Goal: Task Accomplishment & Management: Complete application form

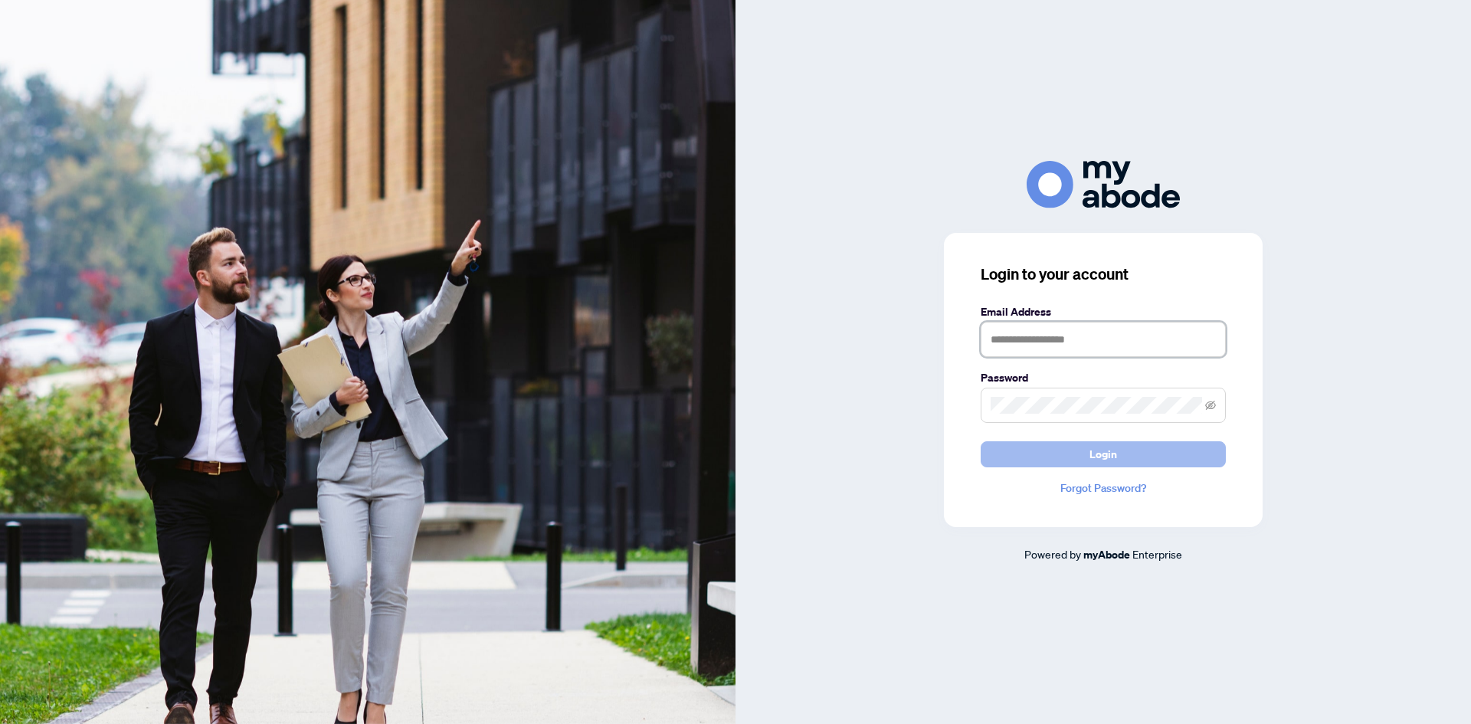
type input "**********"
click at [1112, 453] on span "Login" at bounding box center [1104, 454] width 28 height 25
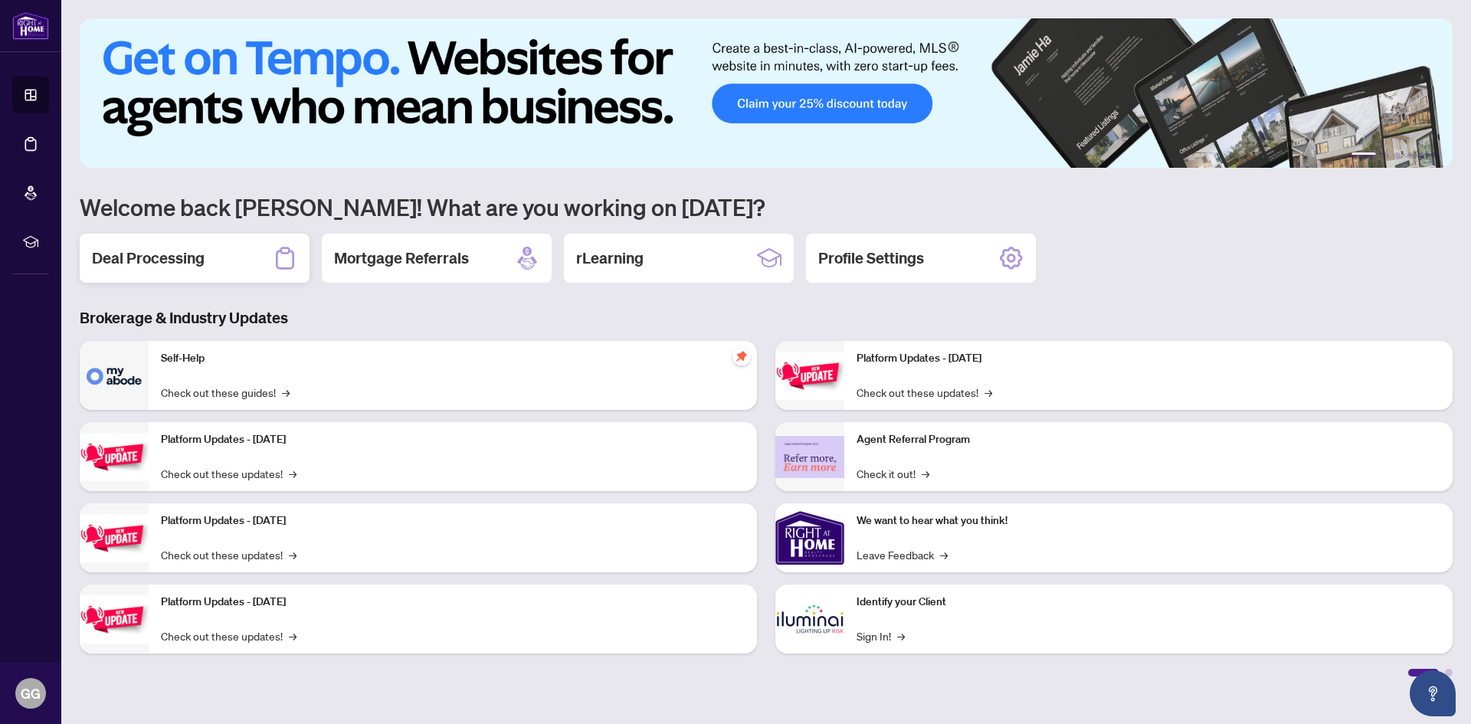
click at [172, 256] on h2 "Deal Processing" at bounding box center [148, 258] width 113 height 21
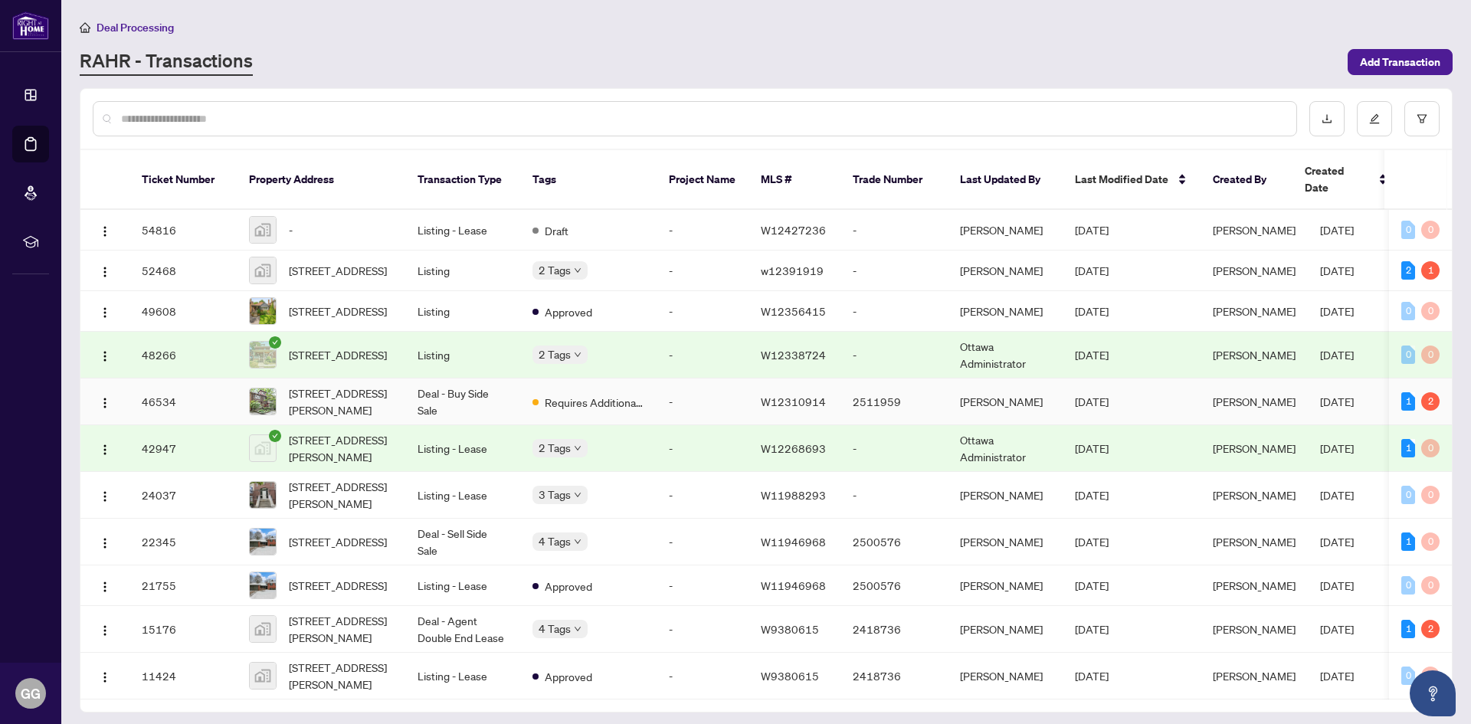
click at [782, 401] on span "W12310914" at bounding box center [793, 402] width 65 height 14
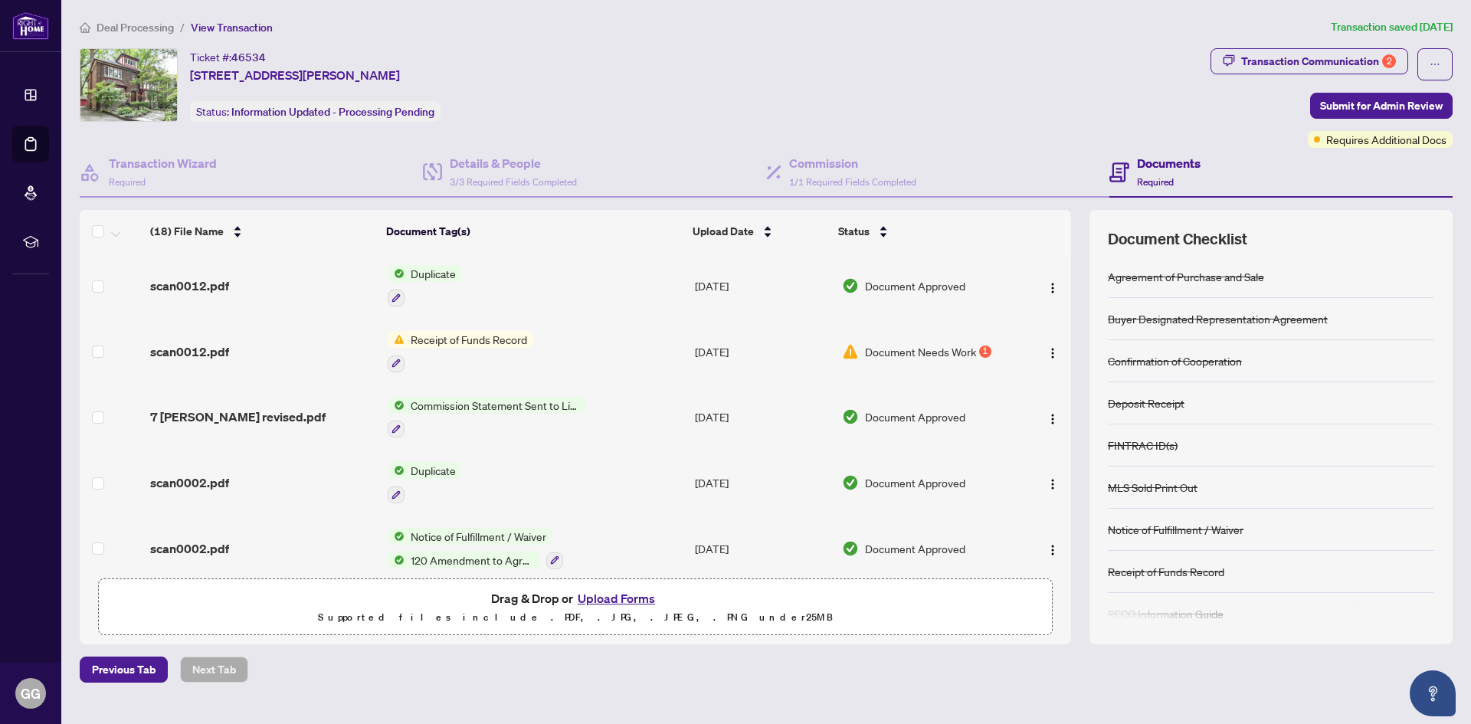
click at [877, 349] on span "Document Needs Work" at bounding box center [920, 351] width 111 height 17
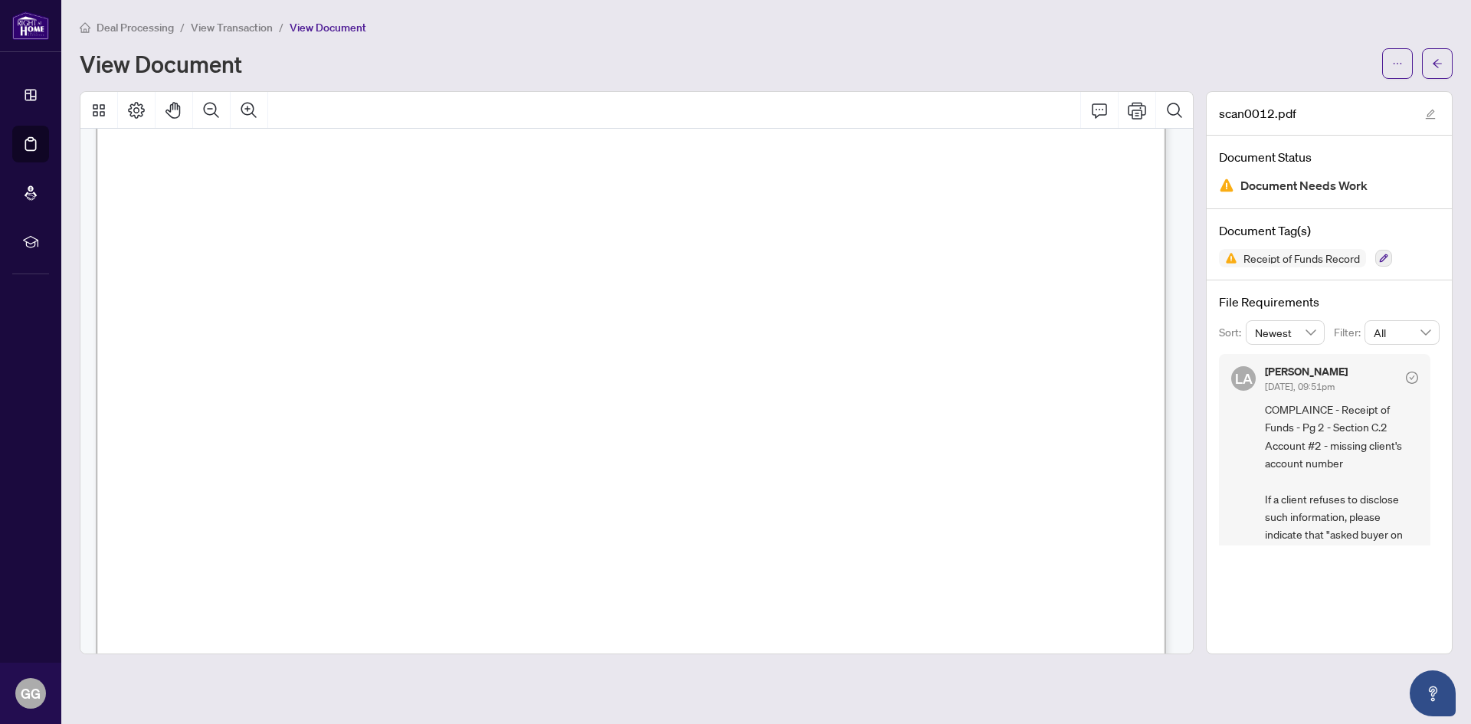
scroll to position [230, 0]
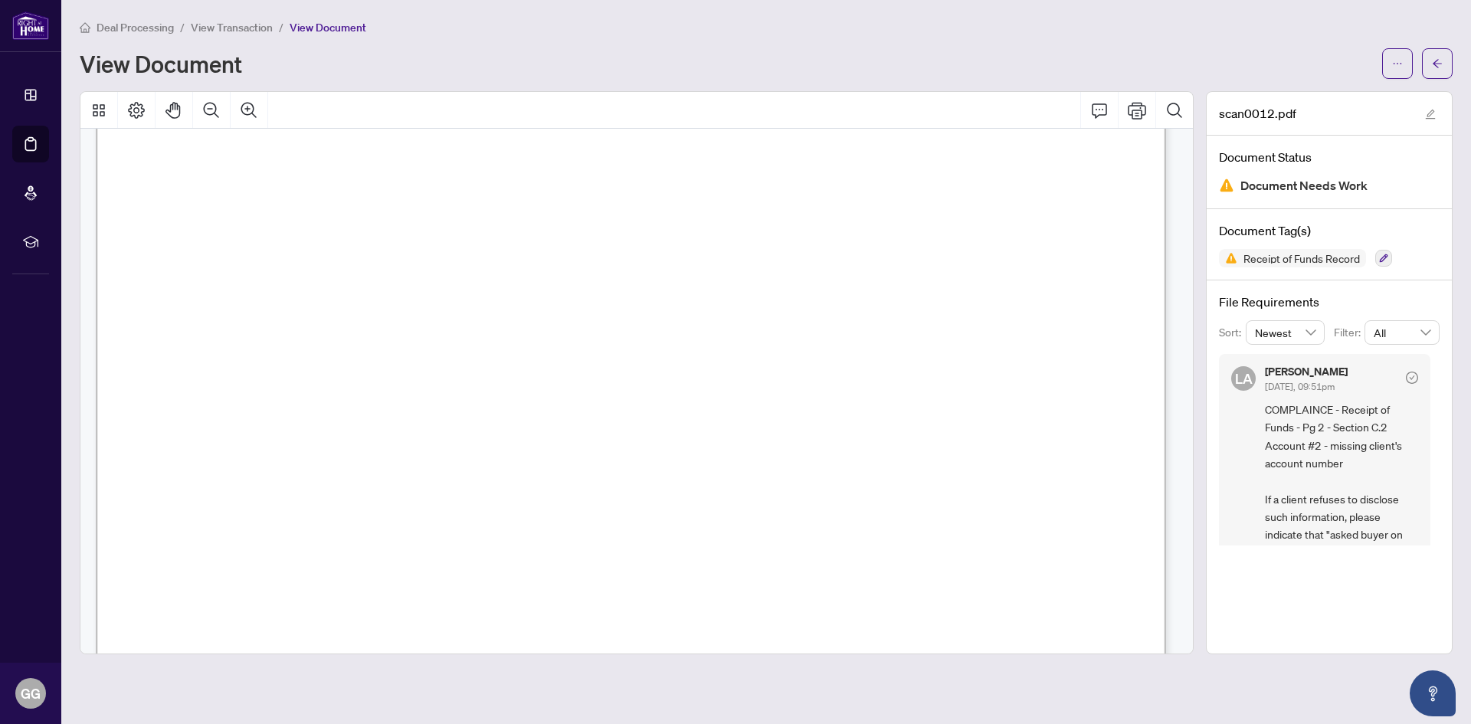
click at [1099, 109] on icon "Comment" at bounding box center [1099, 110] width 18 height 18
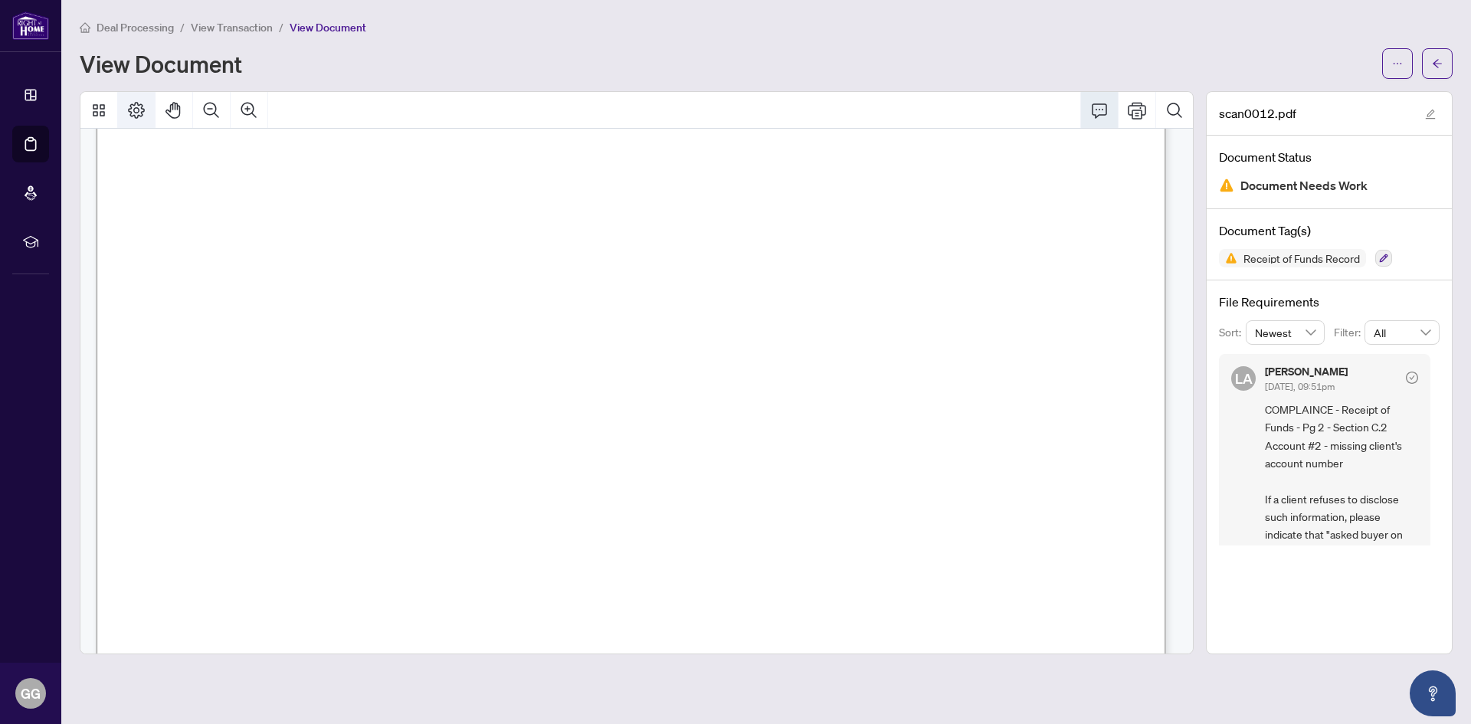
click at [133, 107] on icon "Page Layout" at bounding box center [136, 110] width 18 height 18
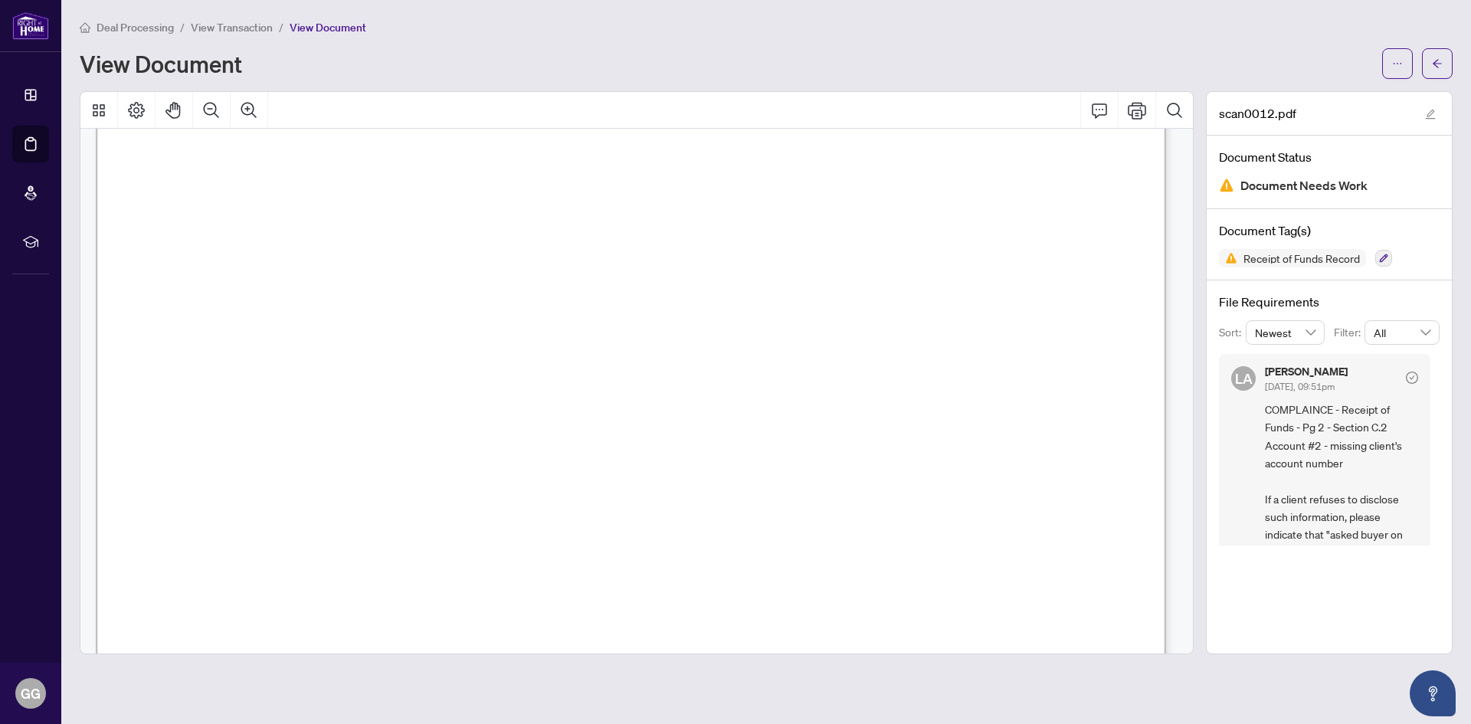
click at [1100, 109] on icon "Comment" at bounding box center [1099, 110] width 15 height 15
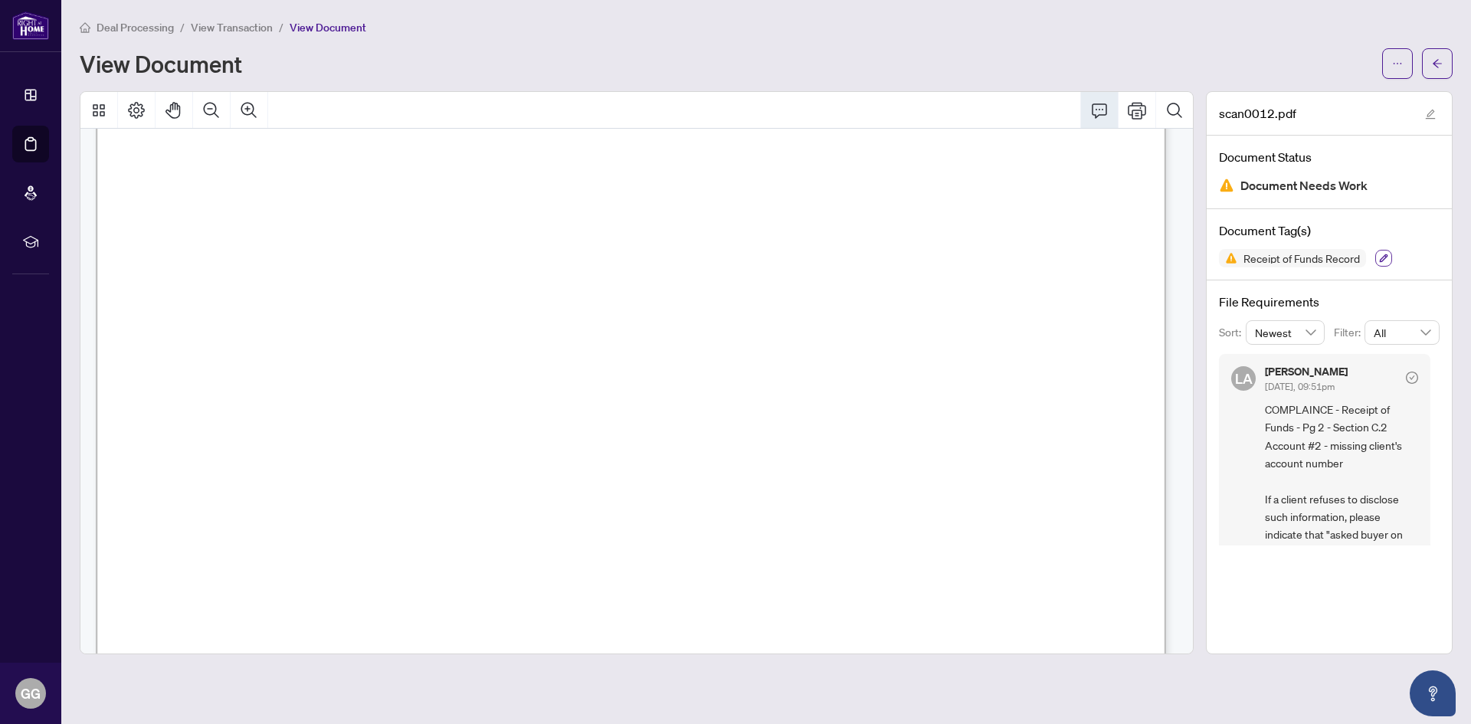
click at [1387, 257] on icon "button" at bounding box center [1383, 258] width 9 height 9
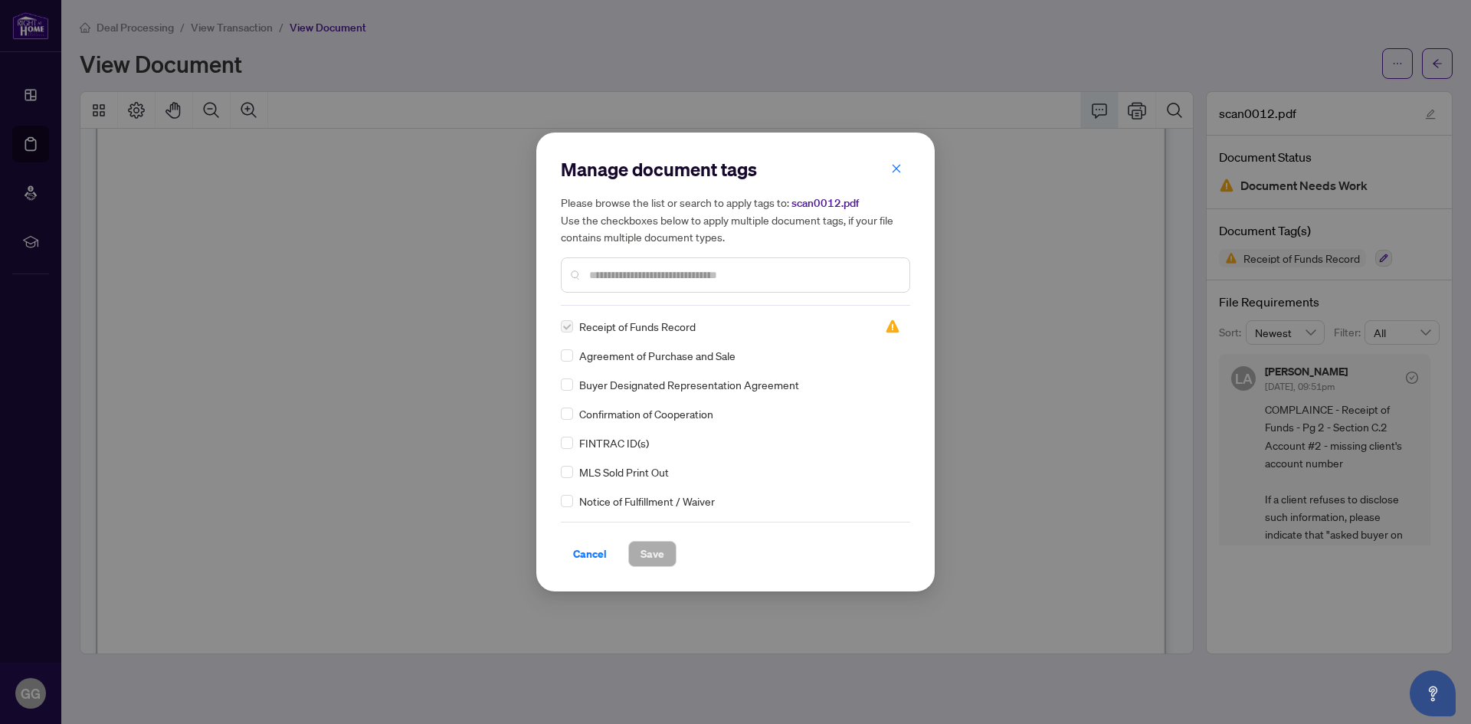
click at [589, 276] on div at bounding box center [735, 274] width 349 height 35
click at [897, 169] on icon "close" at bounding box center [897, 168] width 8 height 8
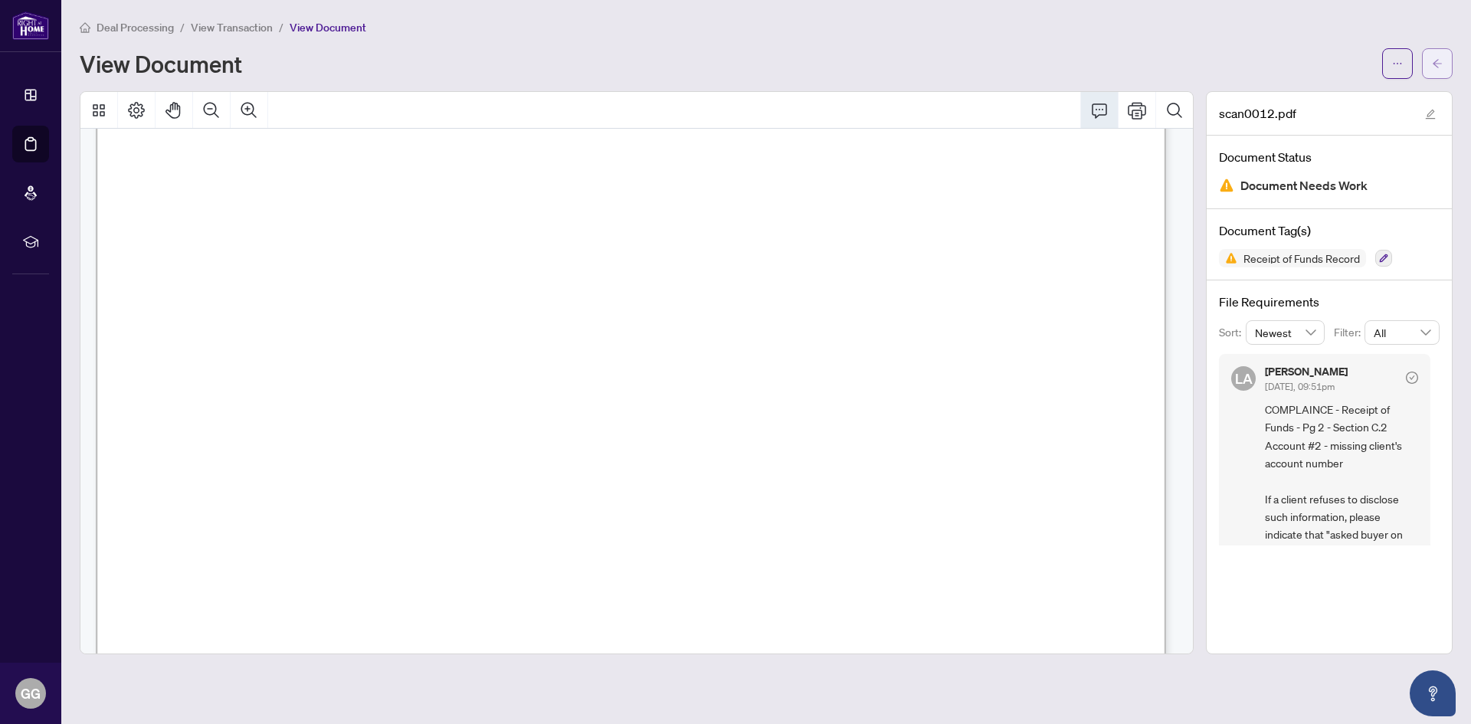
click at [1435, 65] on icon "arrow-left" at bounding box center [1437, 63] width 11 height 11
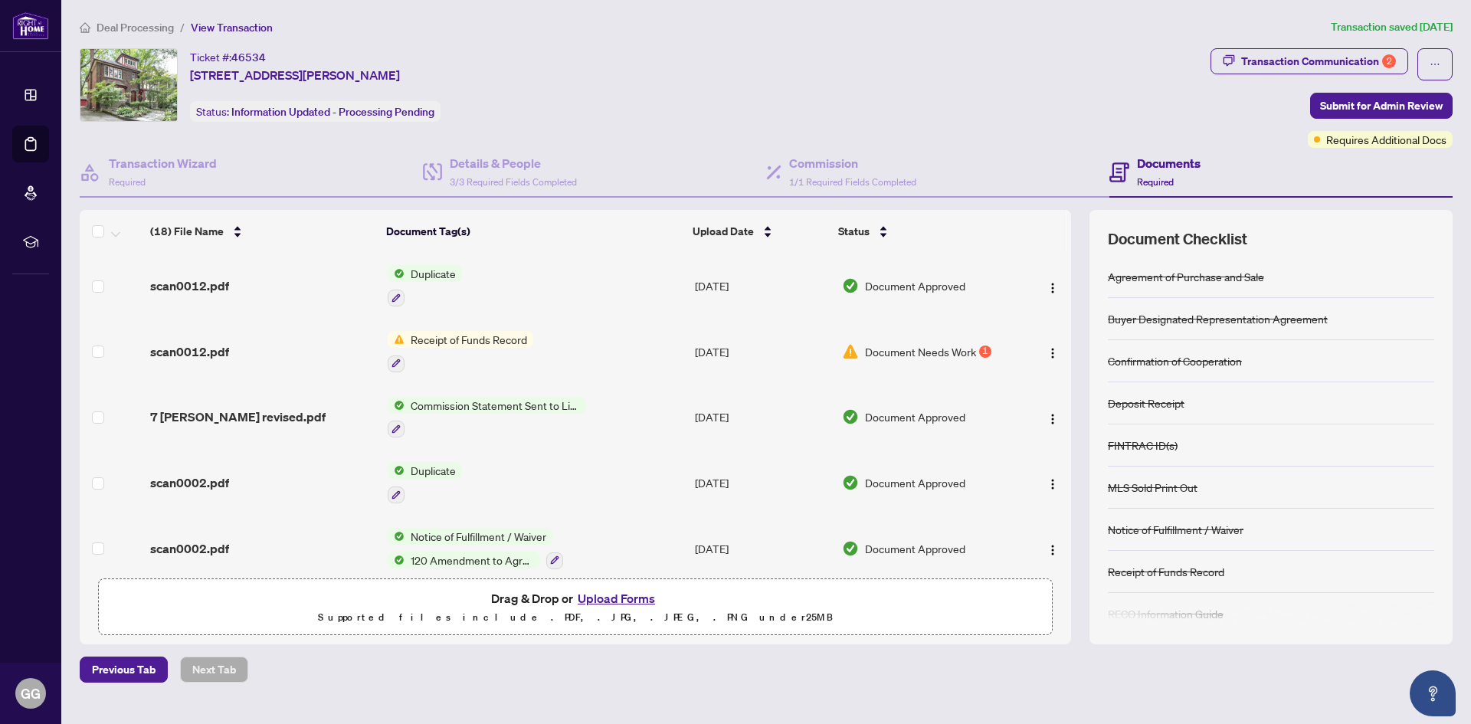
click at [451, 336] on span "Receipt of Funds Record" at bounding box center [469, 339] width 129 height 17
click at [906, 350] on span "Document Needs Work" at bounding box center [920, 351] width 111 height 17
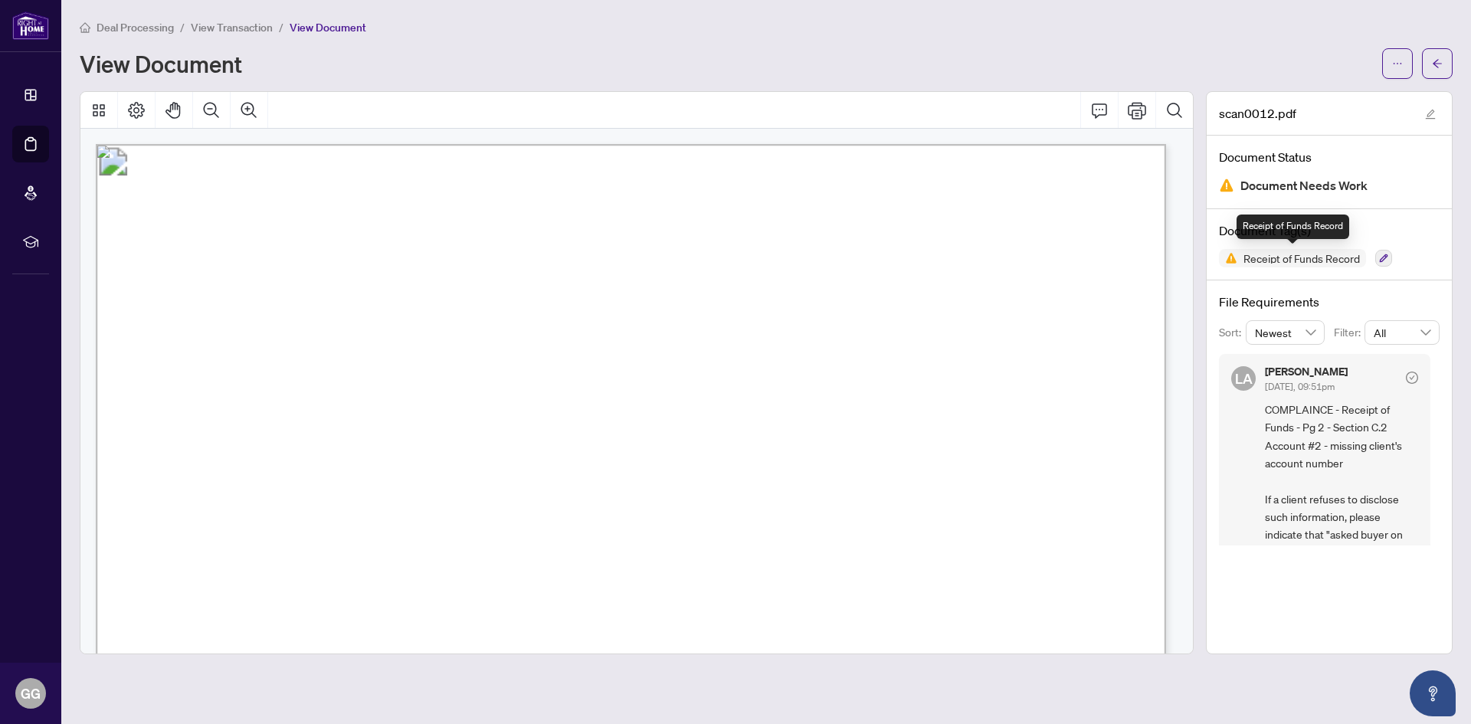
click at [1275, 261] on span "Receipt of Funds Record" at bounding box center [1302, 258] width 129 height 11
click at [1381, 257] on icon "button" at bounding box center [1383, 258] width 9 height 9
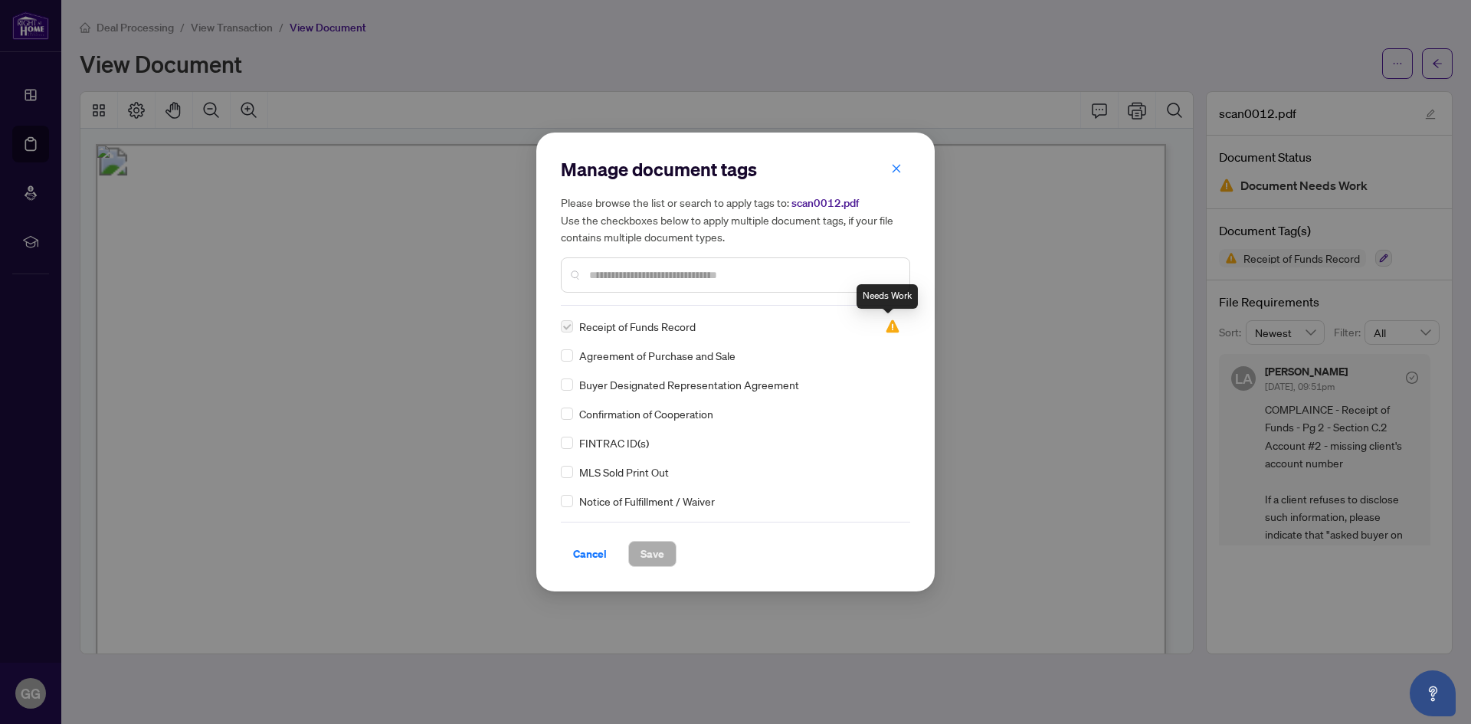
click at [887, 327] on img at bounding box center [892, 326] width 15 height 15
click at [1137, 592] on div "Manage document tags Please browse the list or search to apply tags to: scan001…" at bounding box center [735, 362] width 1471 height 724
click at [1189, 315] on div "Manage document tags Please browse the list or search to apply tags to: scan001…" at bounding box center [735, 362] width 1471 height 724
click at [897, 169] on icon "close" at bounding box center [896, 168] width 11 height 11
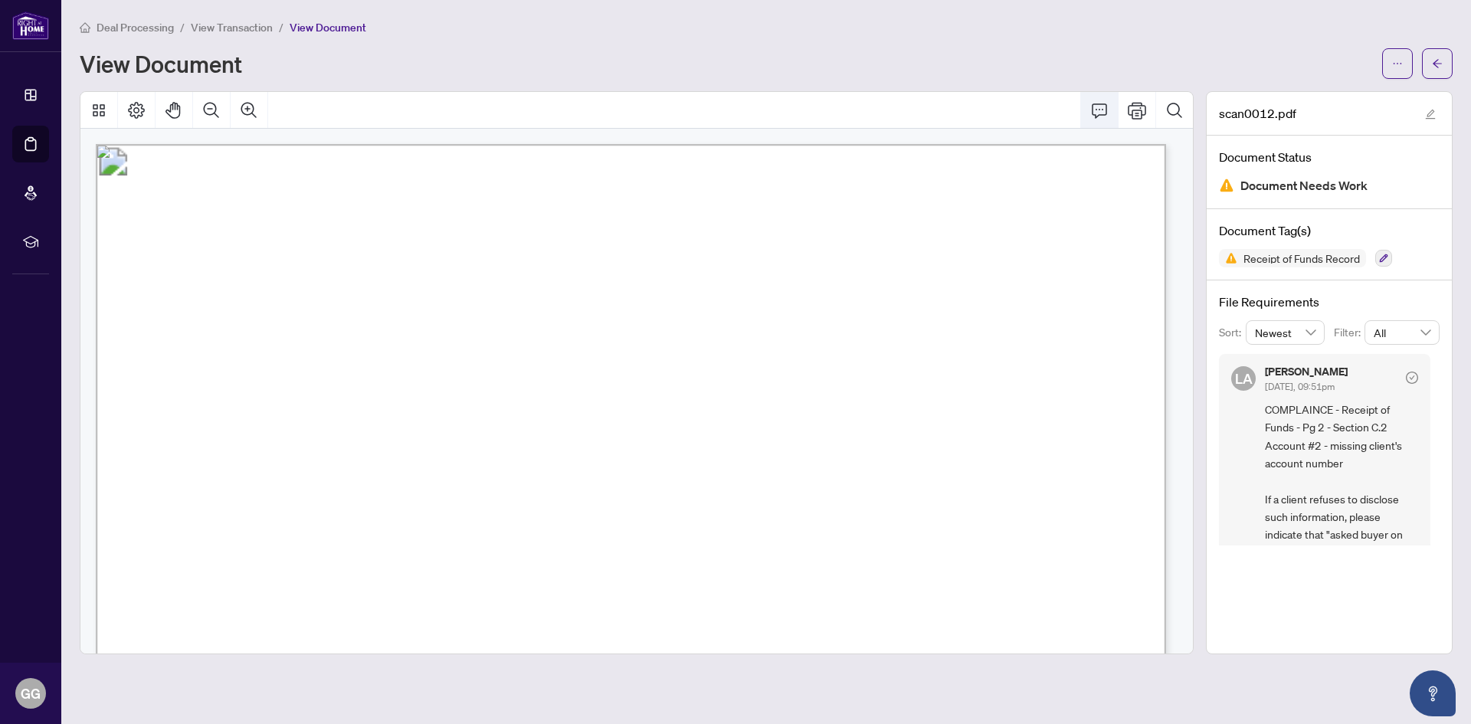
click at [1099, 110] on icon "Comment" at bounding box center [1099, 110] width 18 height 18
click at [310, 25] on span "View Document" at bounding box center [328, 28] width 77 height 14
click at [1441, 62] on icon "arrow-left" at bounding box center [1437, 63] width 11 height 11
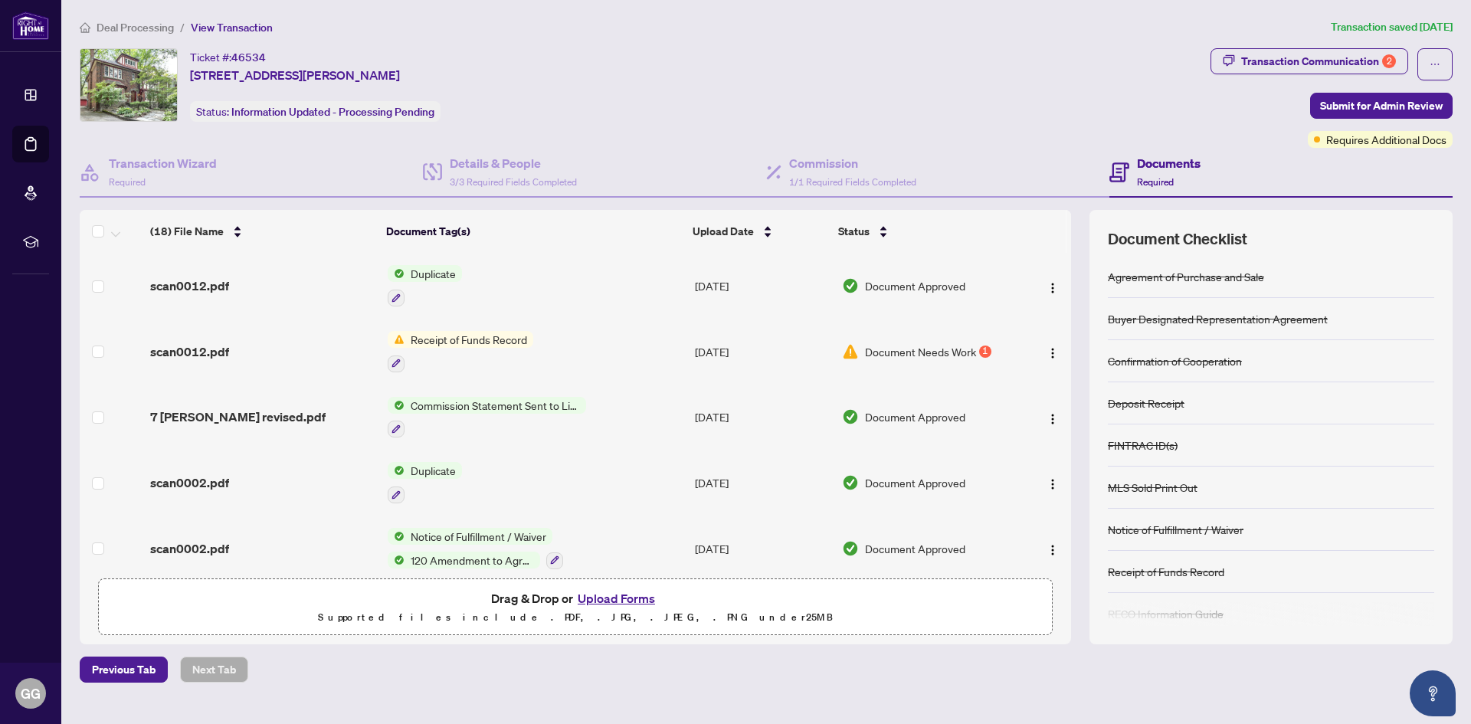
click at [595, 601] on button "Upload Forms" at bounding box center [616, 599] width 87 height 20
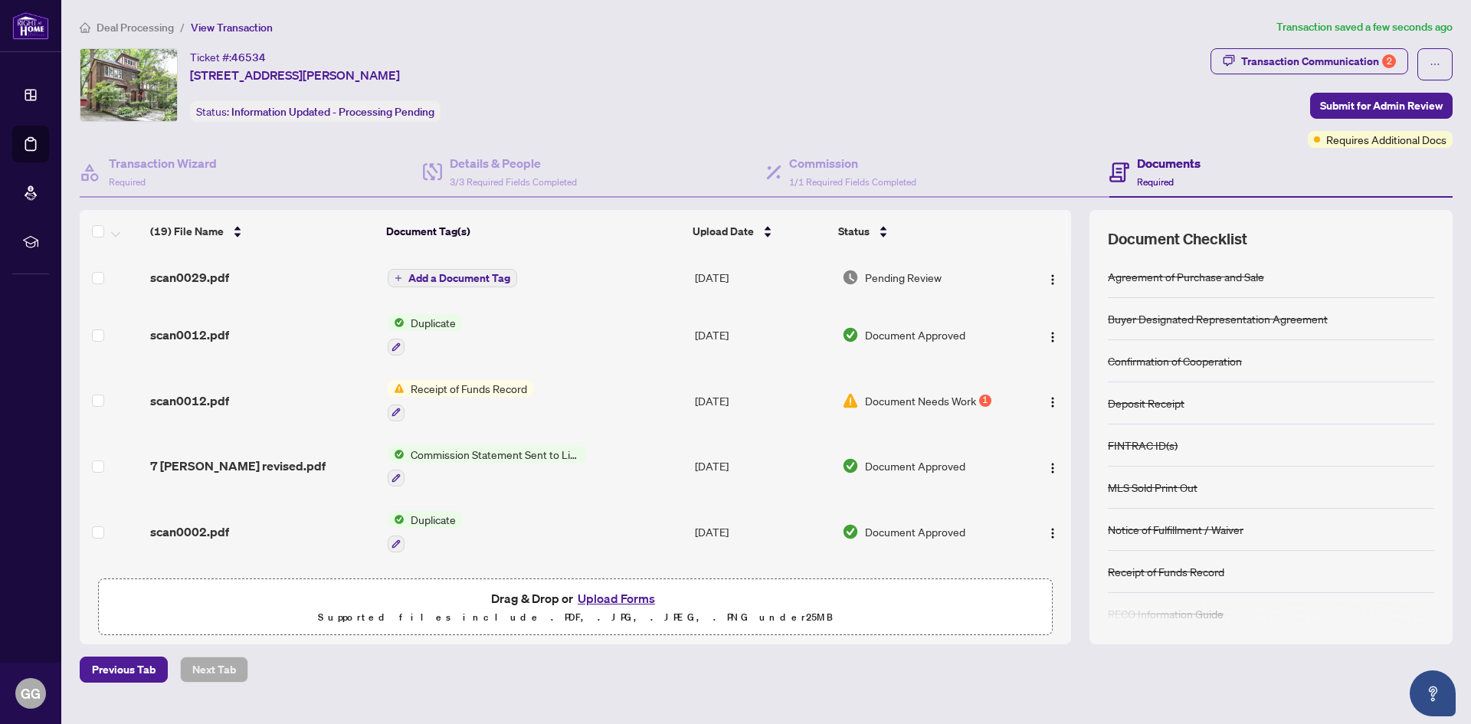
click at [890, 398] on span "Document Needs Work" at bounding box center [920, 400] width 111 height 17
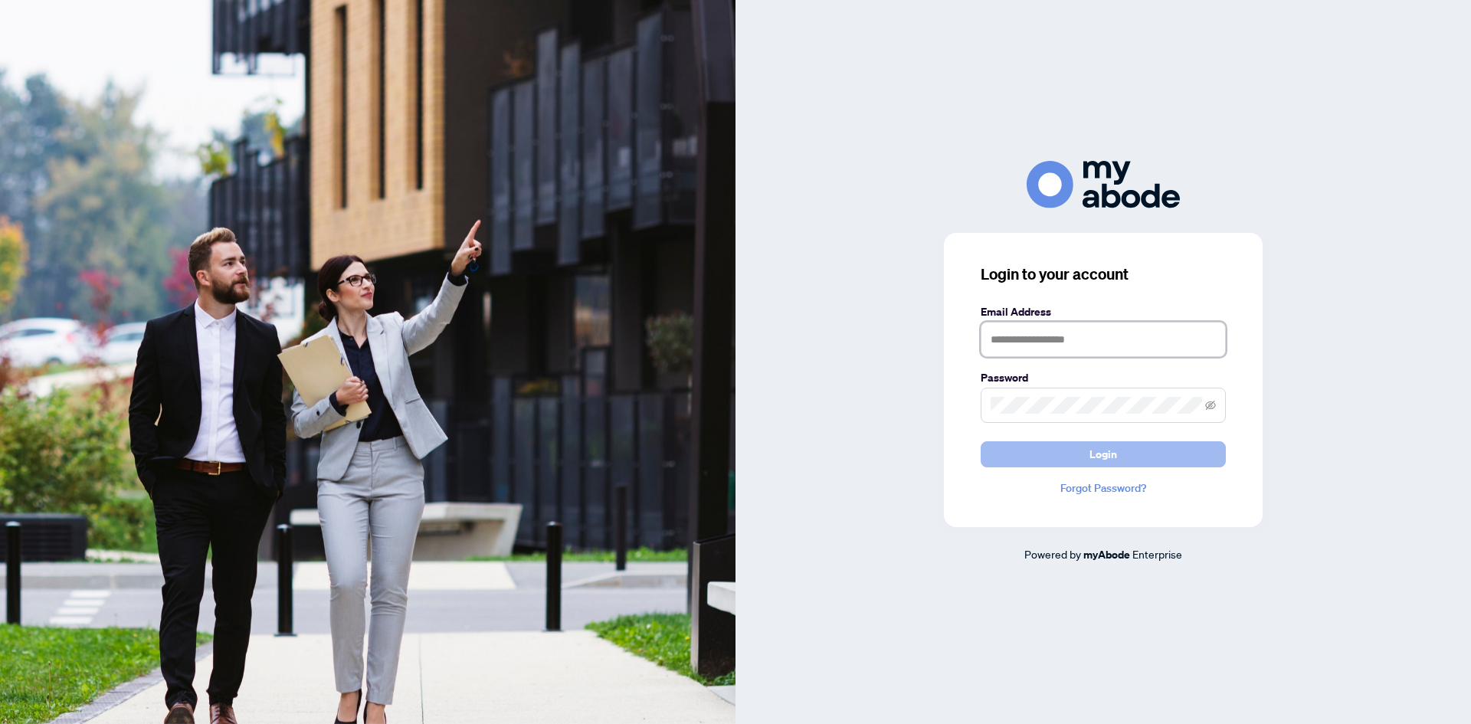
type input "**********"
click at [1083, 454] on button "Login" at bounding box center [1103, 454] width 245 height 26
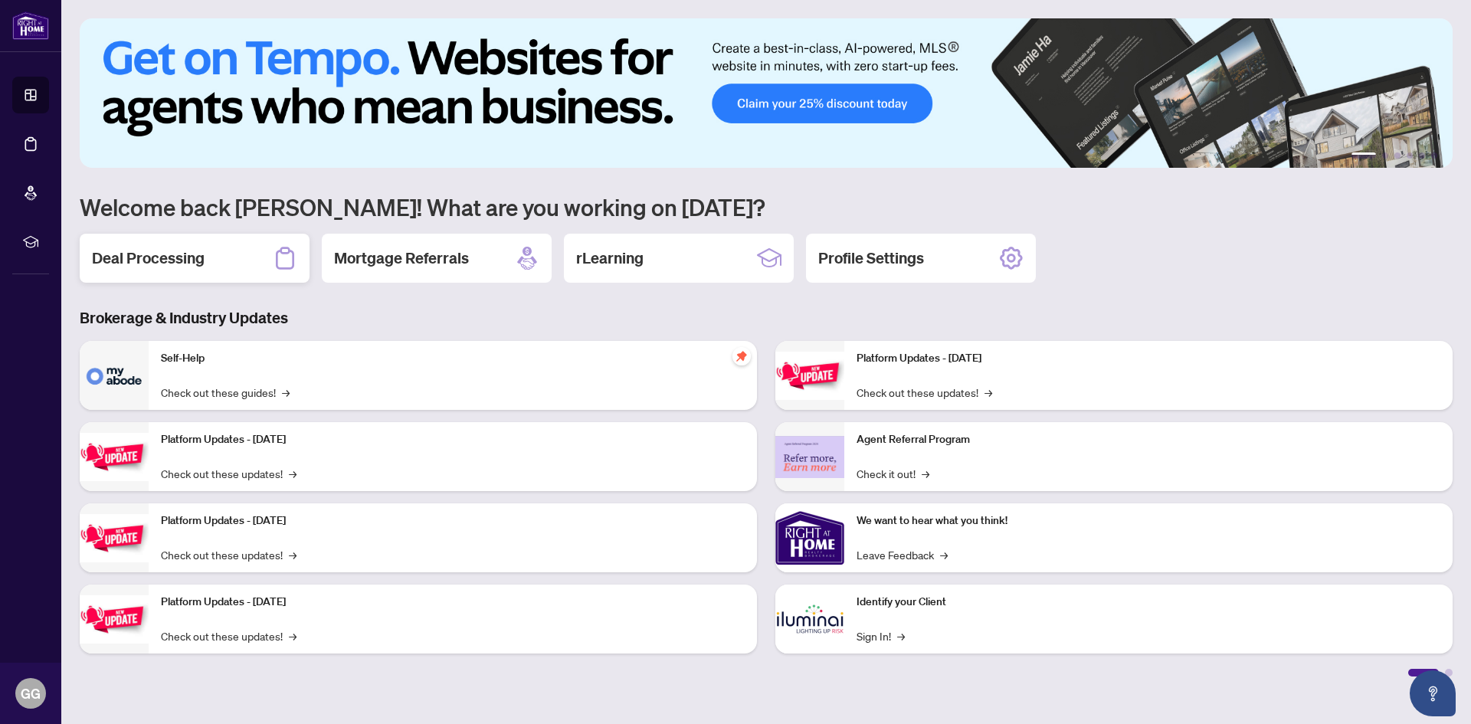
click at [185, 252] on h2 "Deal Processing" at bounding box center [148, 258] width 113 height 21
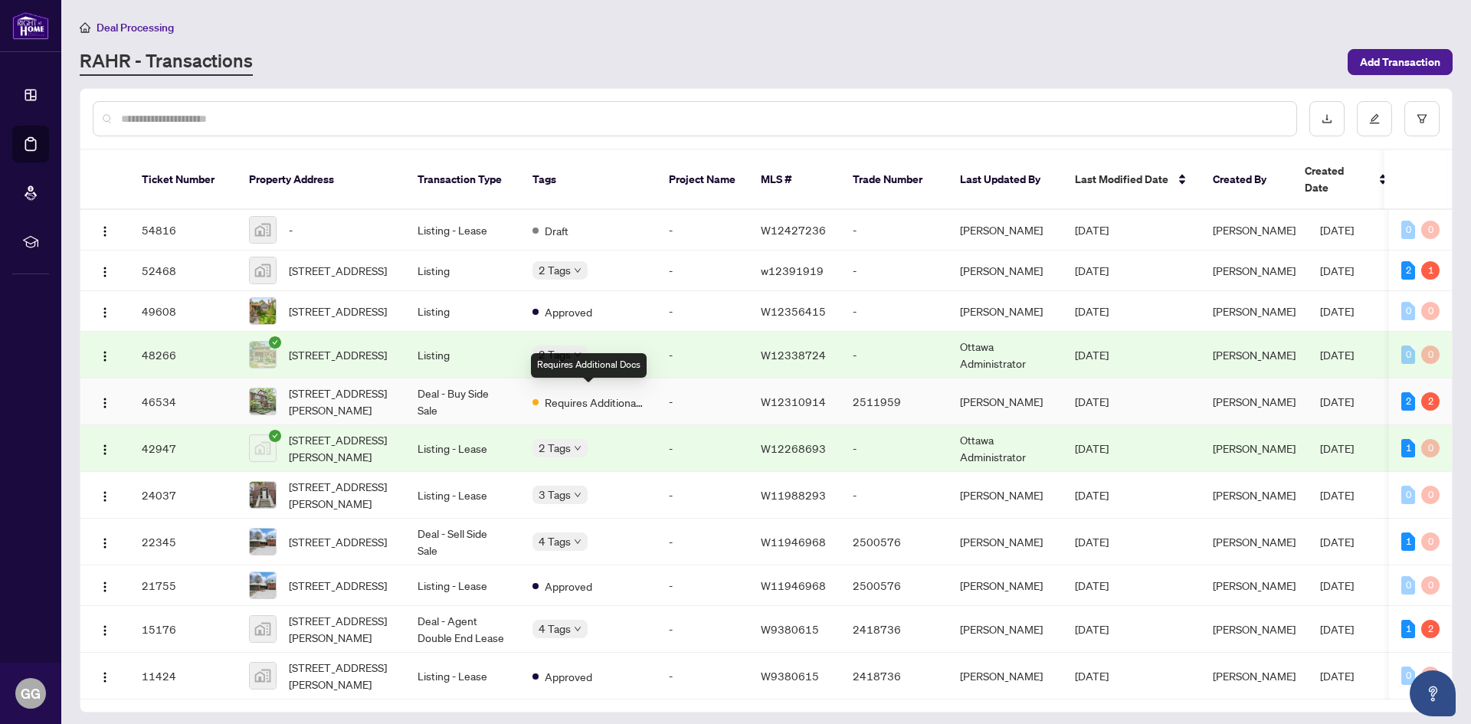
click at [592, 398] on span "Requires Additional Docs" at bounding box center [595, 402] width 100 height 17
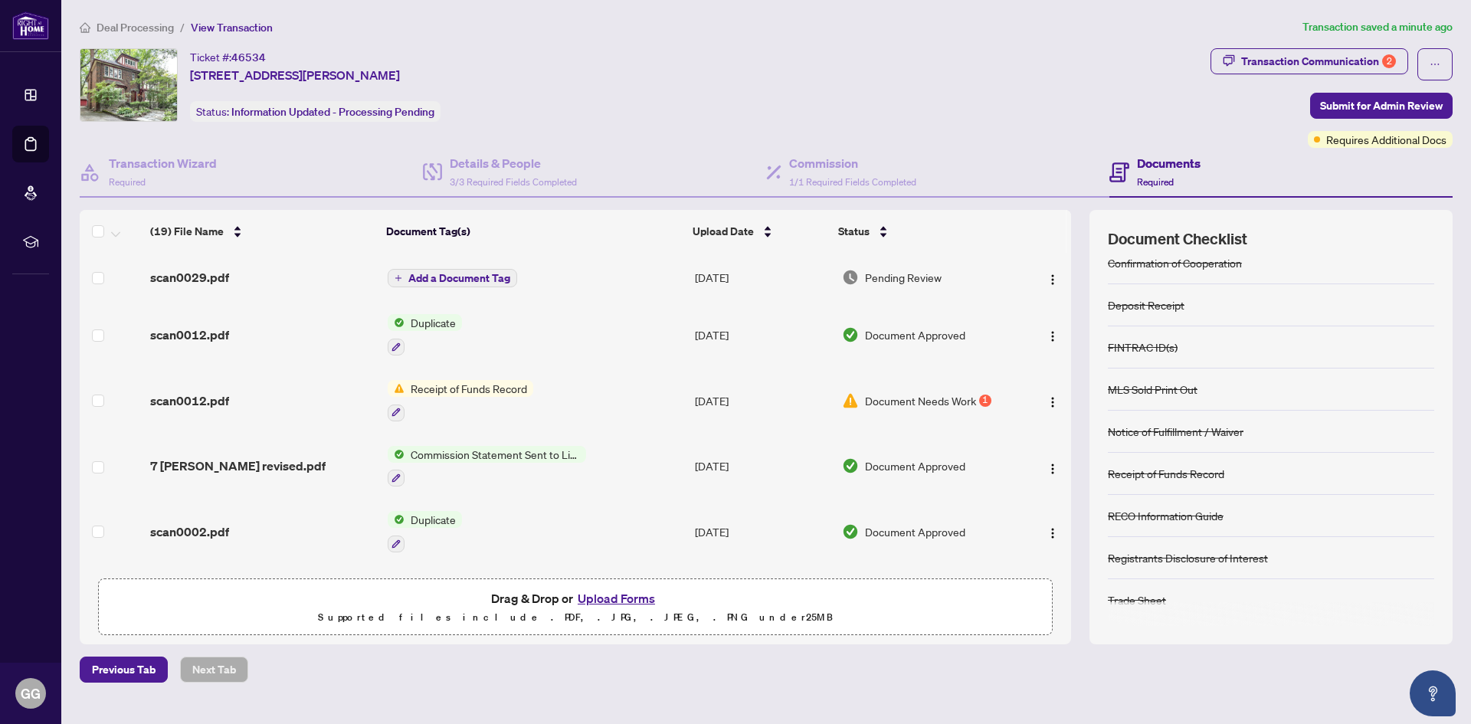
scroll to position [99, 0]
click at [396, 412] on icon "button" at bounding box center [396, 412] width 8 height 8
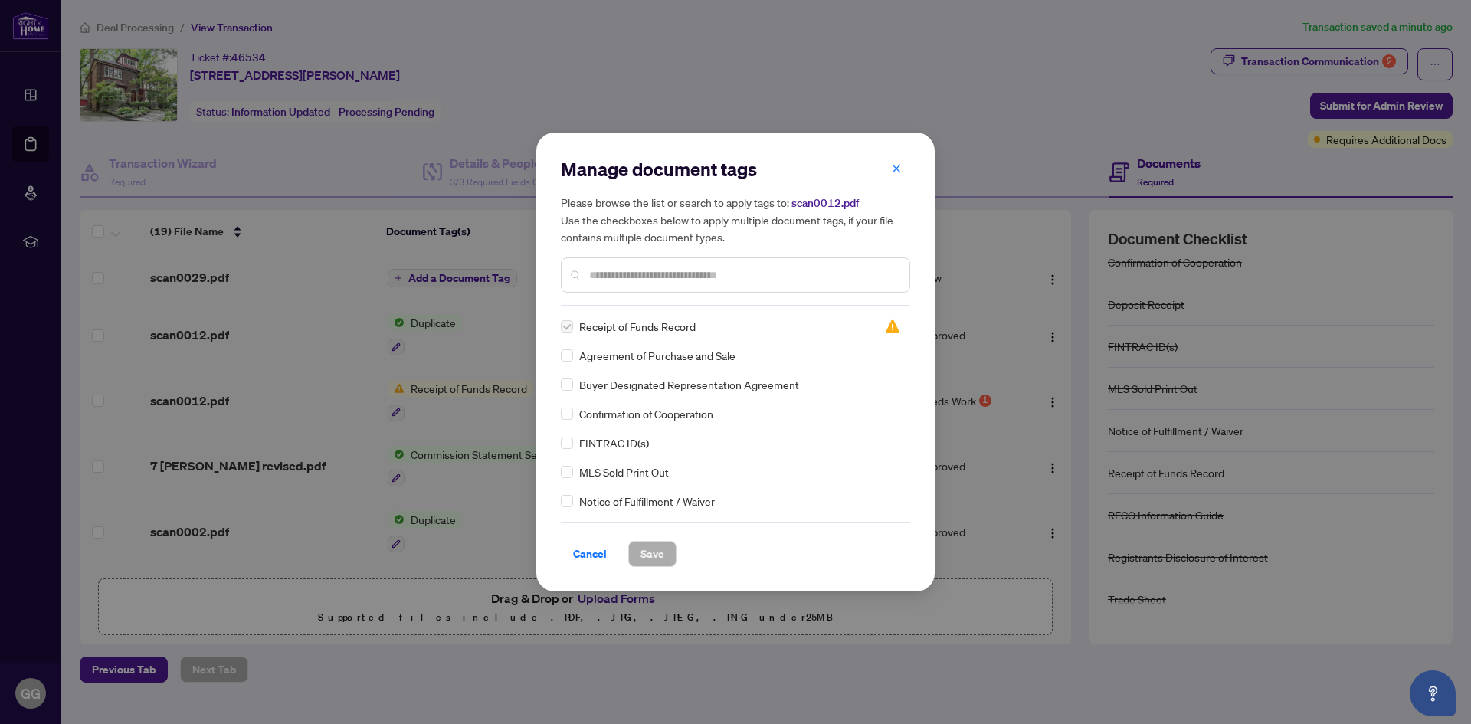
click at [398, 385] on div "Manage document tags Please browse the list or search to apply tags to: scan001…" at bounding box center [735, 362] width 1471 height 724
click at [585, 555] on span "Cancel" at bounding box center [590, 554] width 34 height 25
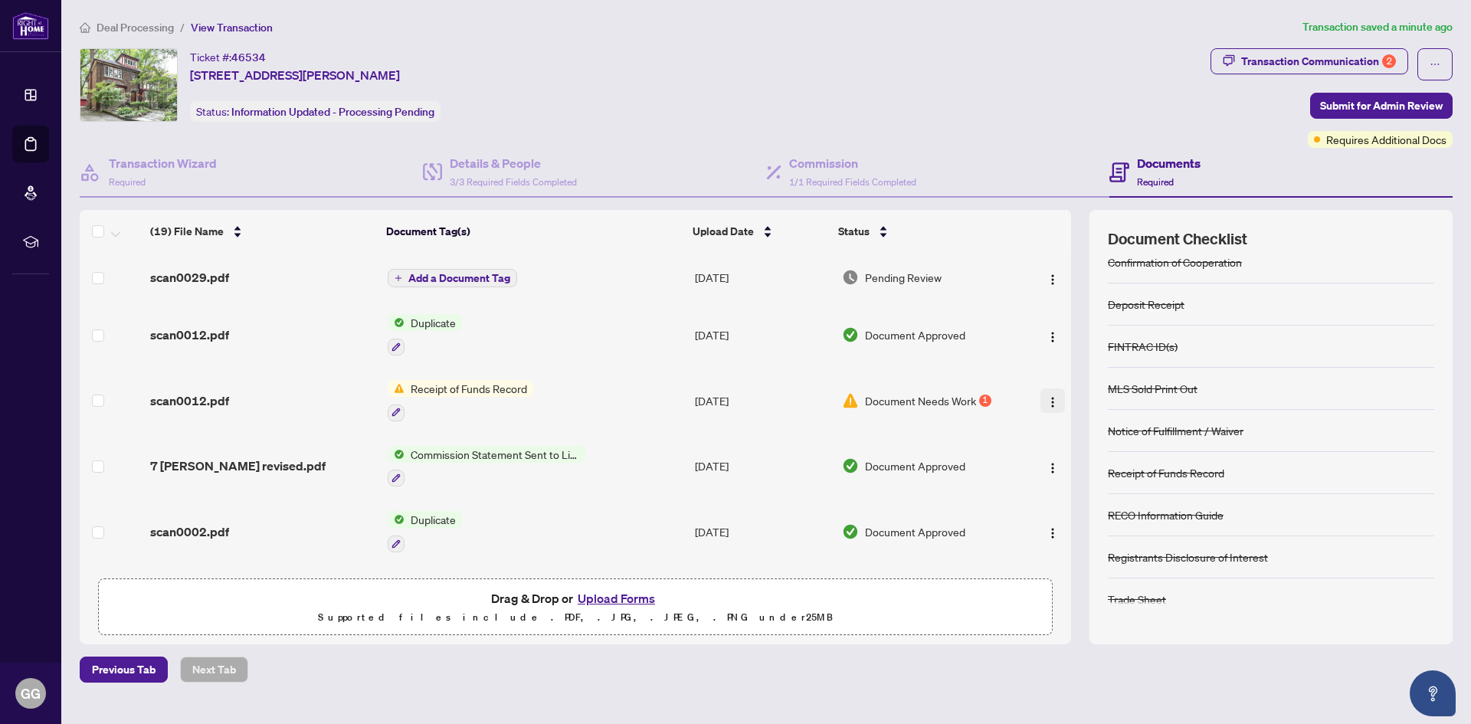
click at [1048, 402] on img "button" at bounding box center [1053, 402] width 12 height 12
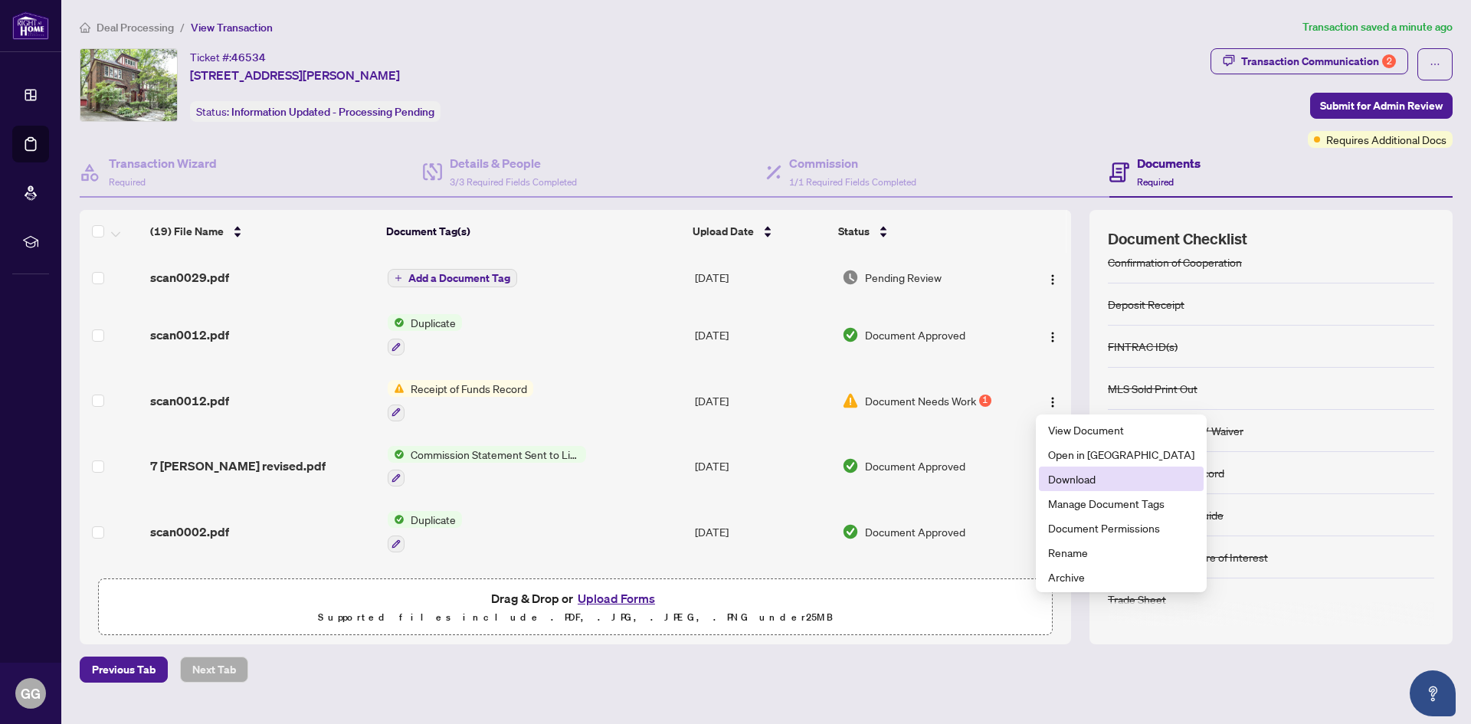
click at [1067, 479] on span "Download" at bounding box center [1121, 479] width 146 height 17
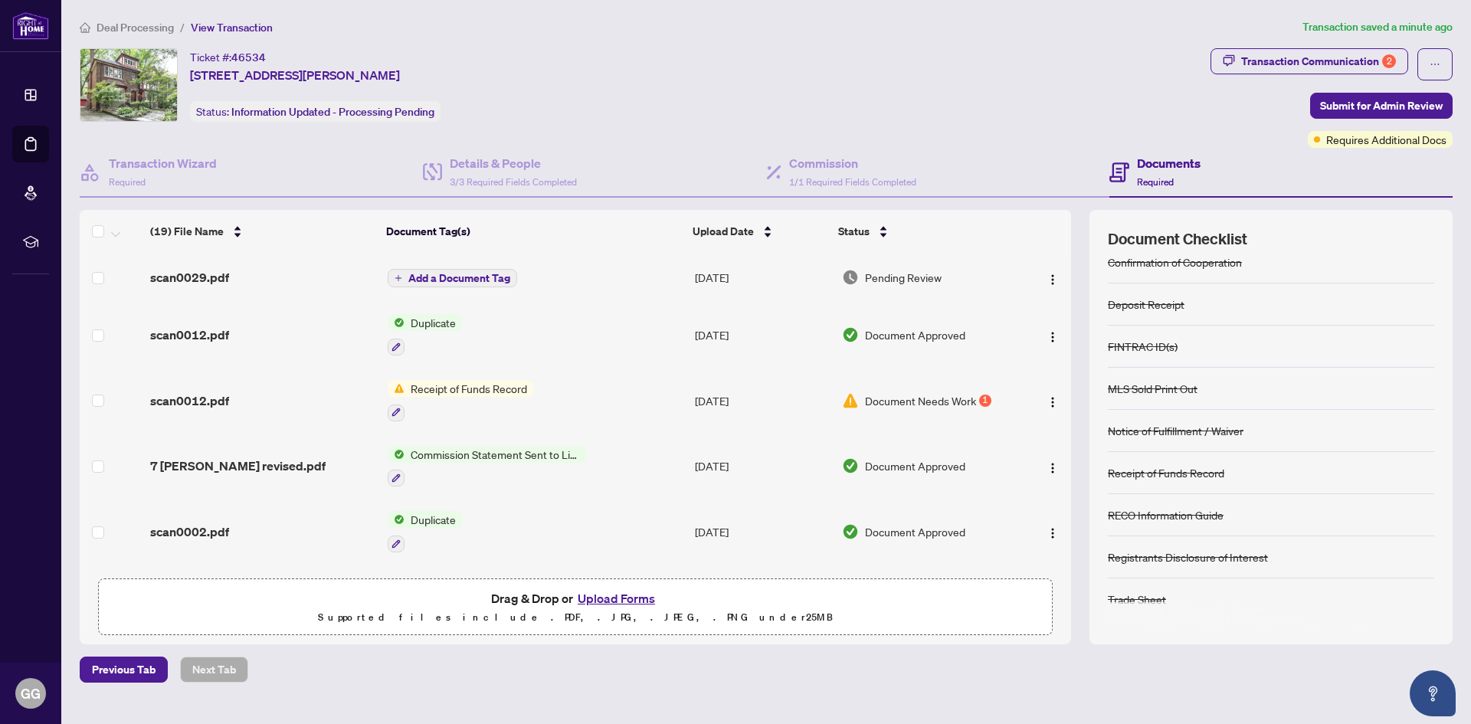
click at [841, 677] on div "Previous Tab Next Tab" at bounding box center [766, 670] width 1373 height 26
click at [1047, 405] on img "button" at bounding box center [1053, 402] width 12 height 12
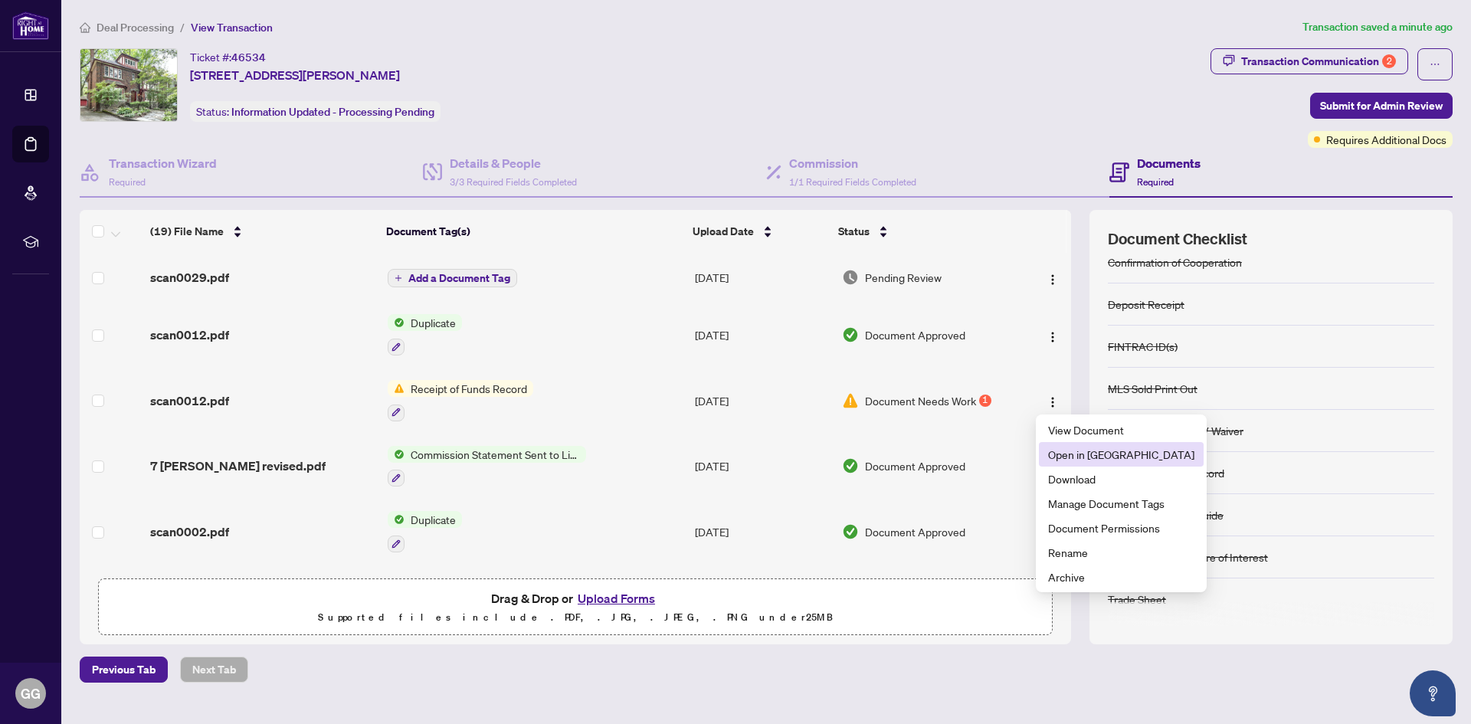
click at [1073, 457] on span "Open in New Tab" at bounding box center [1121, 454] width 146 height 17
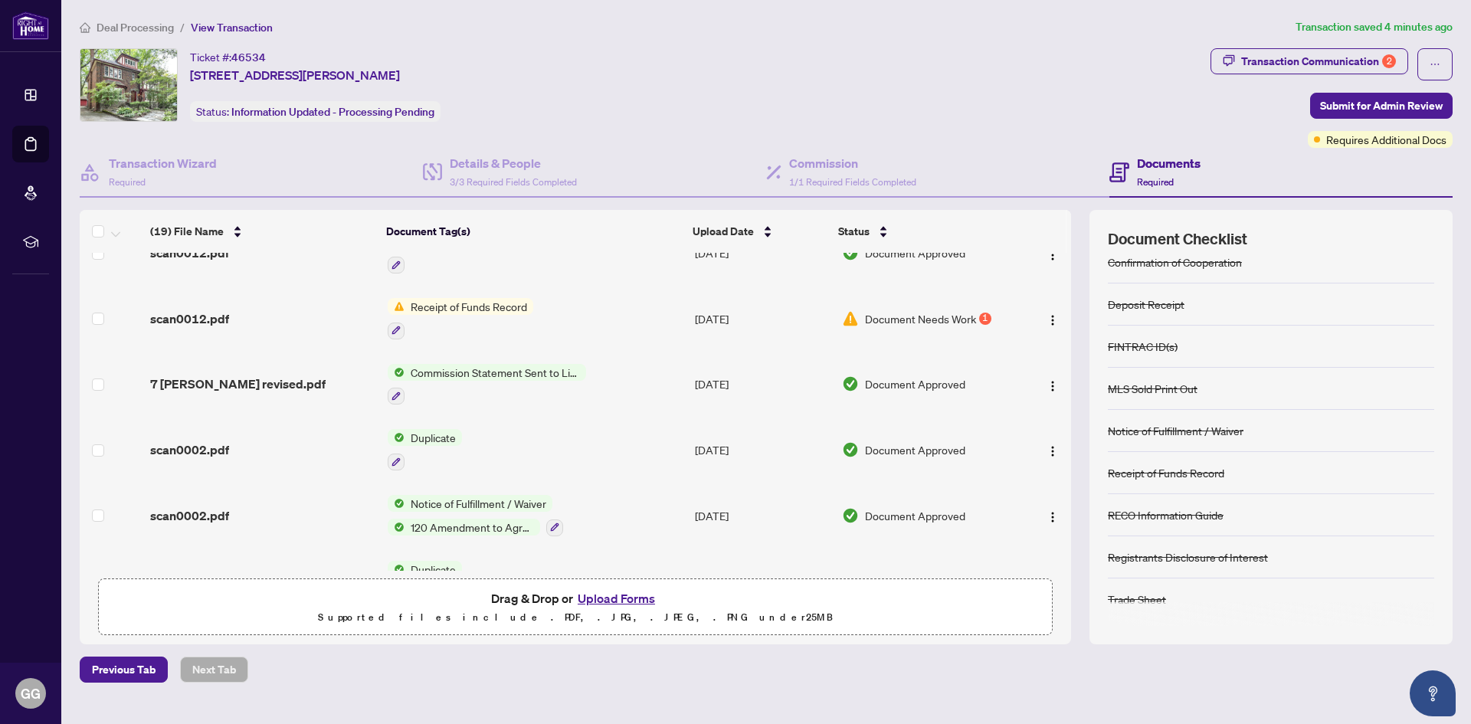
scroll to position [0, 0]
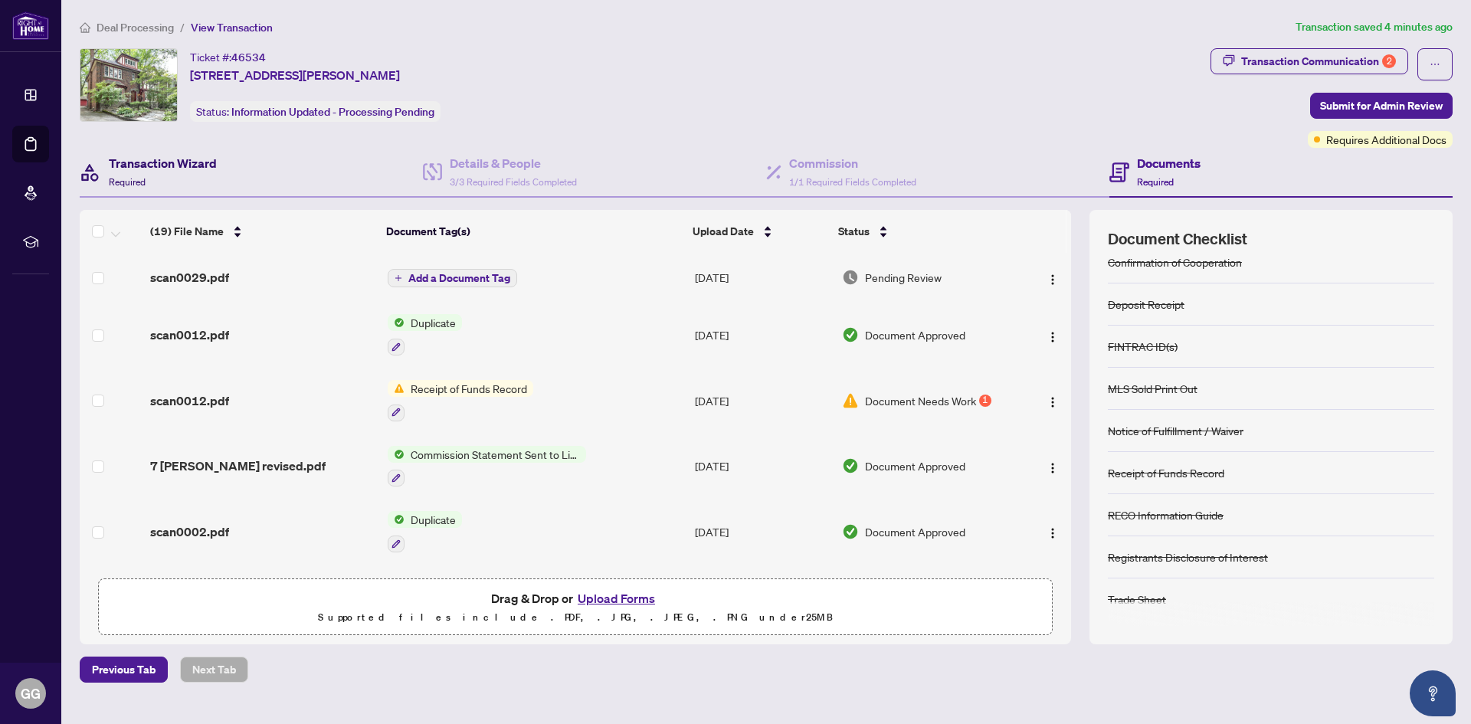
click at [166, 162] on h4 "Transaction Wizard" at bounding box center [163, 163] width 108 height 18
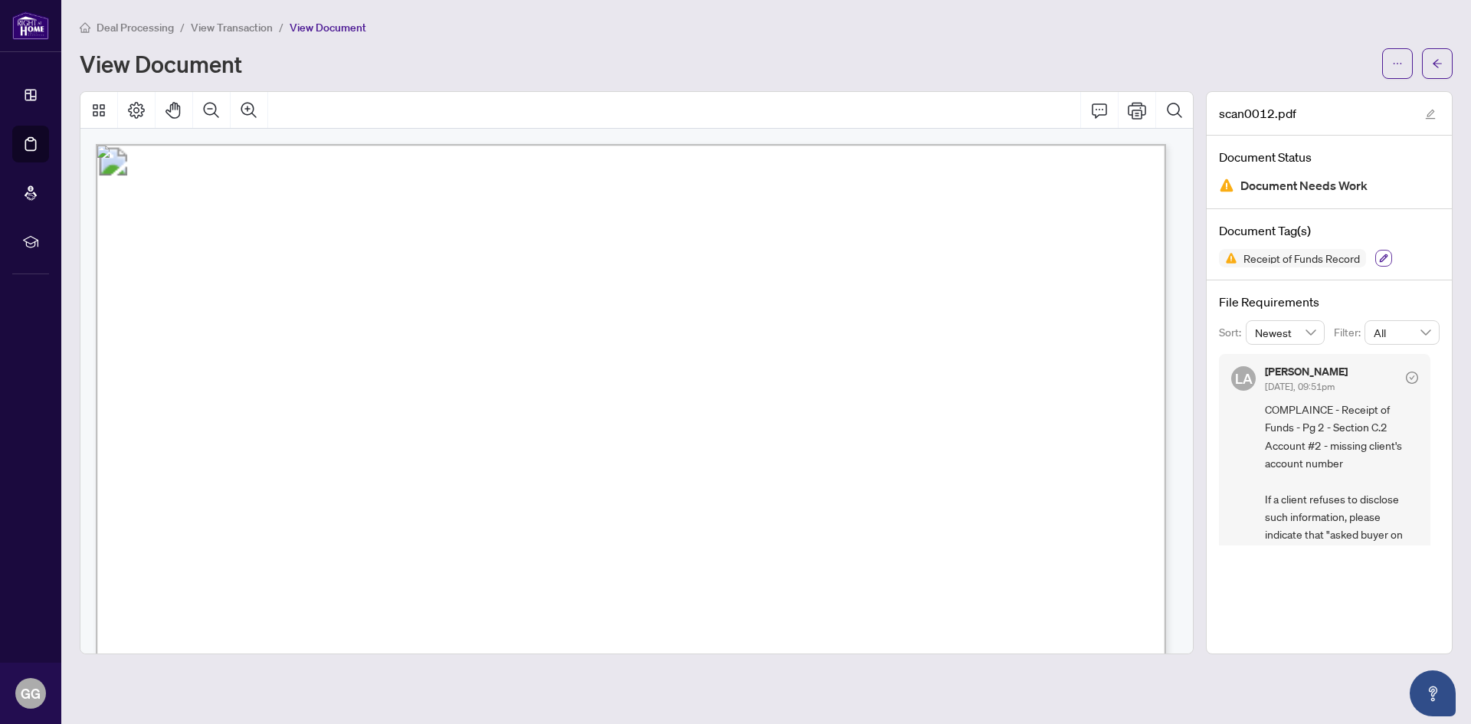
click at [1383, 256] on icon "button" at bounding box center [1383, 258] width 9 height 9
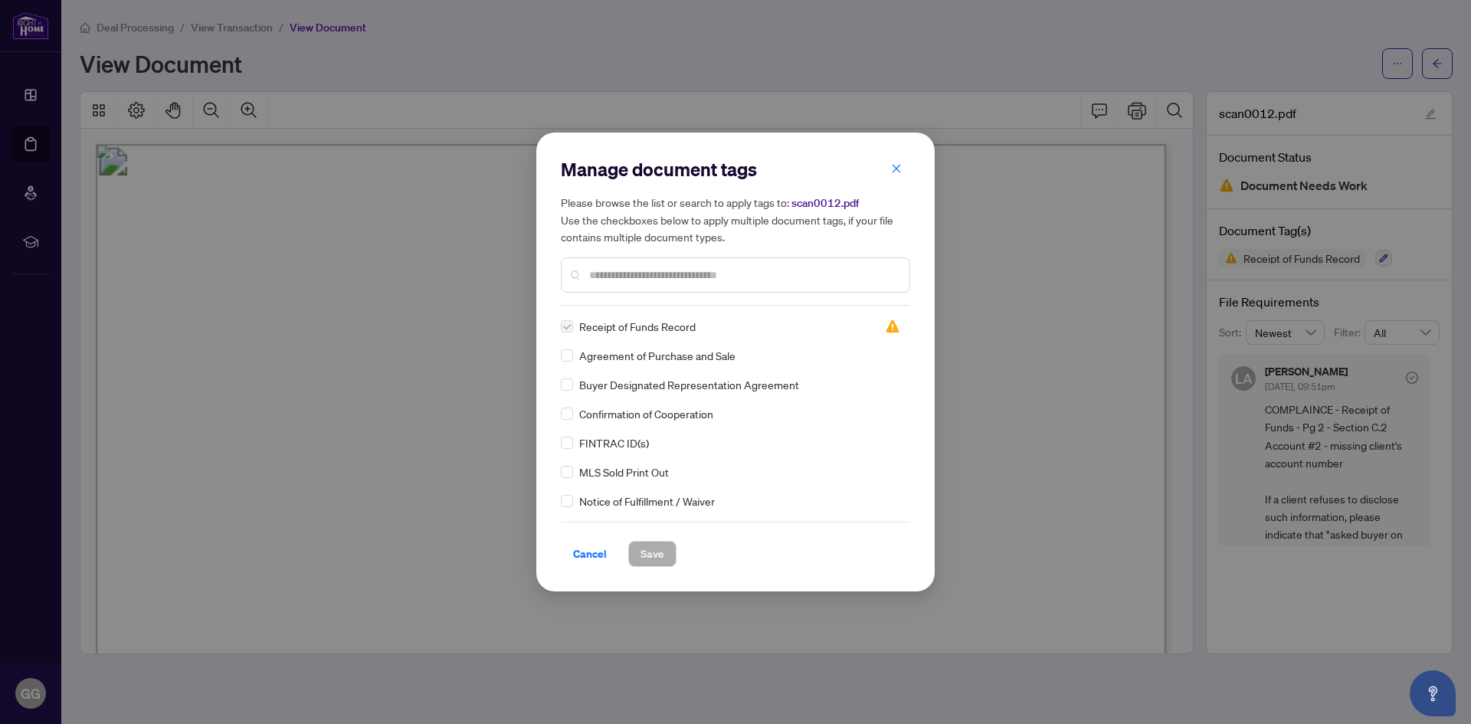
click at [567, 328] on label at bounding box center [567, 326] width 12 height 17
click at [889, 325] on img at bounding box center [892, 326] width 15 height 15
click at [569, 333] on label at bounding box center [567, 326] width 12 height 17
click at [574, 274] on div at bounding box center [735, 274] width 349 height 35
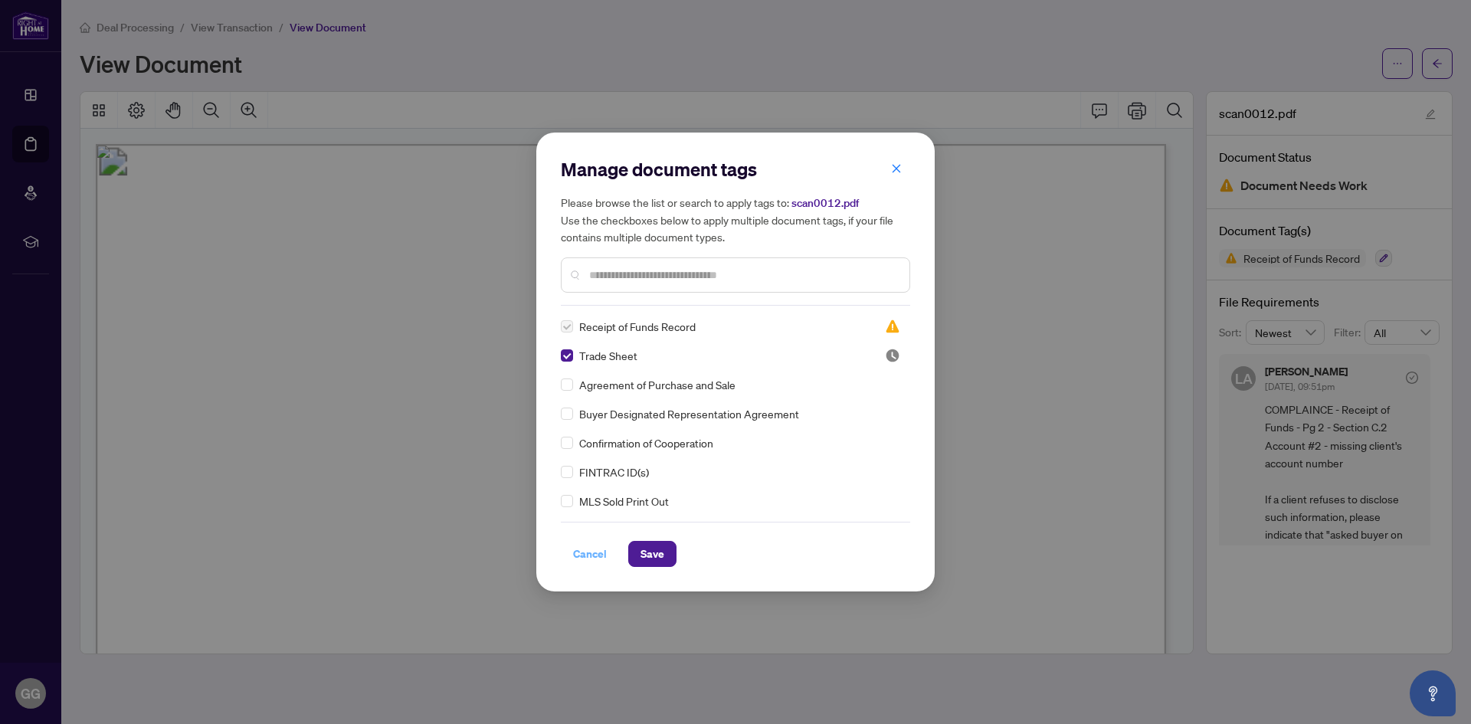
click at [591, 554] on span "Cancel" at bounding box center [590, 554] width 34 height 25
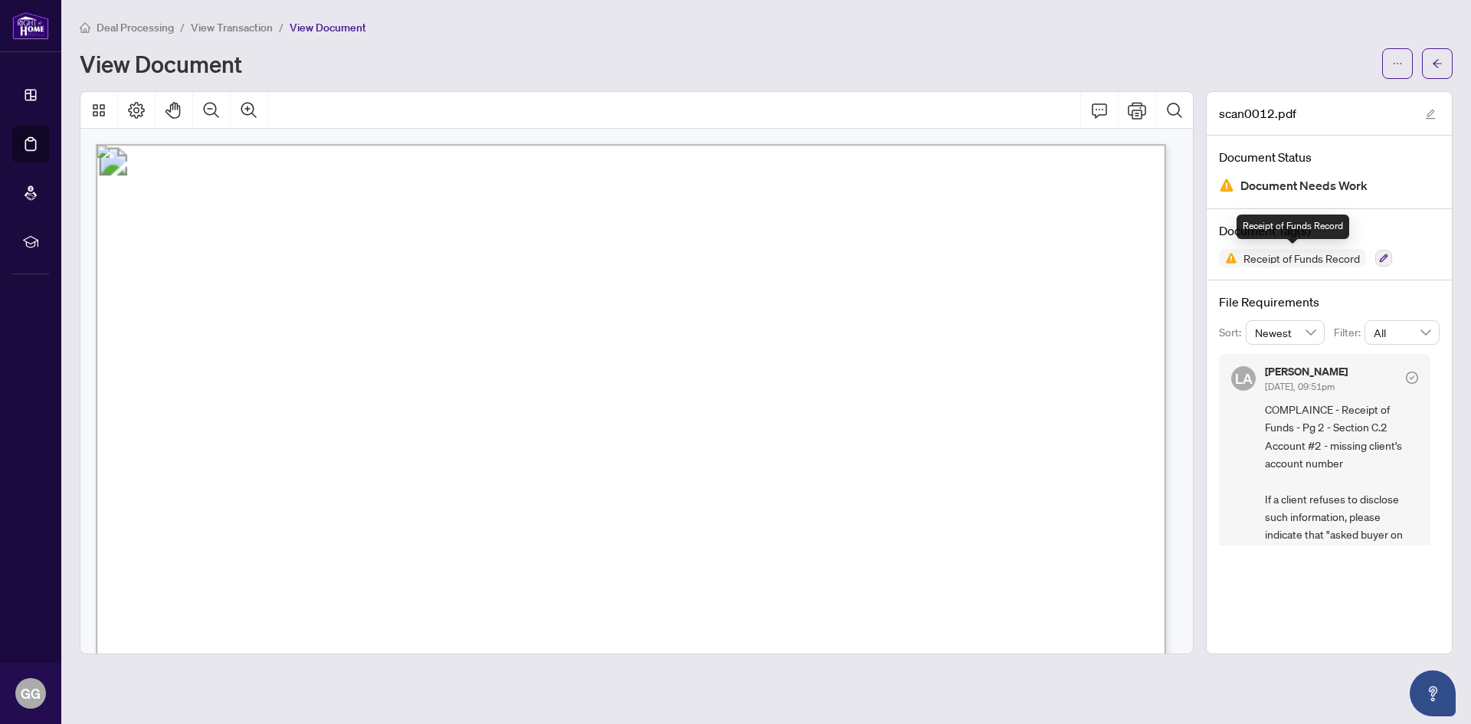
click at [1268, 258] on span "Receipt of Funds Record" at bounding box center [1302, 258] width 129 height 11
click at [1229, 259] on img at bounding box center [1228, 258] width 18 height 18
click at [1271, 261] on span "Receipt of Funds Record" at bounding box center [1302, 258] width 129 height 11
click at [1386, 256] on icon "button" at bounding box center [1384, 258] width 8 height 8
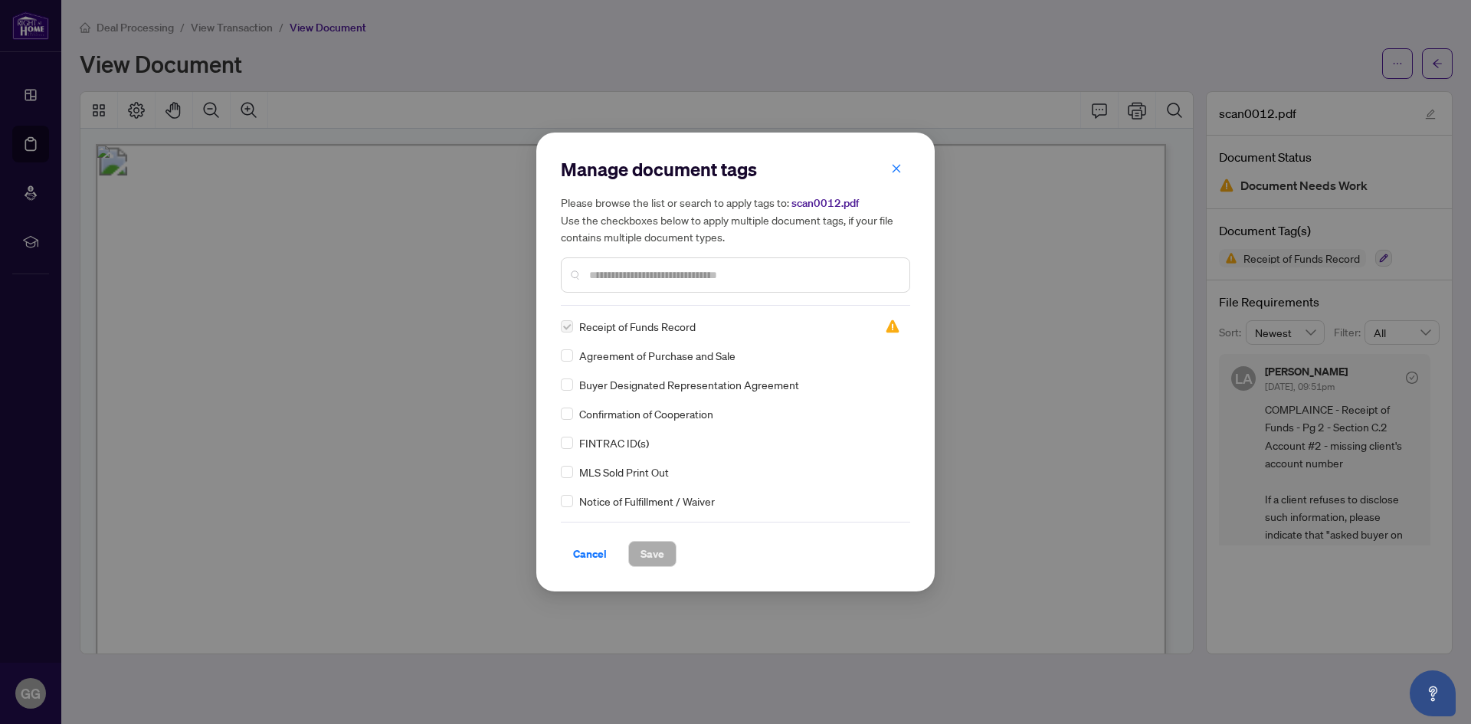
click at [567, 331] on label at bounding box center [567, 326] width 12 height 17
click at [894, 166] on icon "close" at bounding box center [896, 168] width 11 height 11
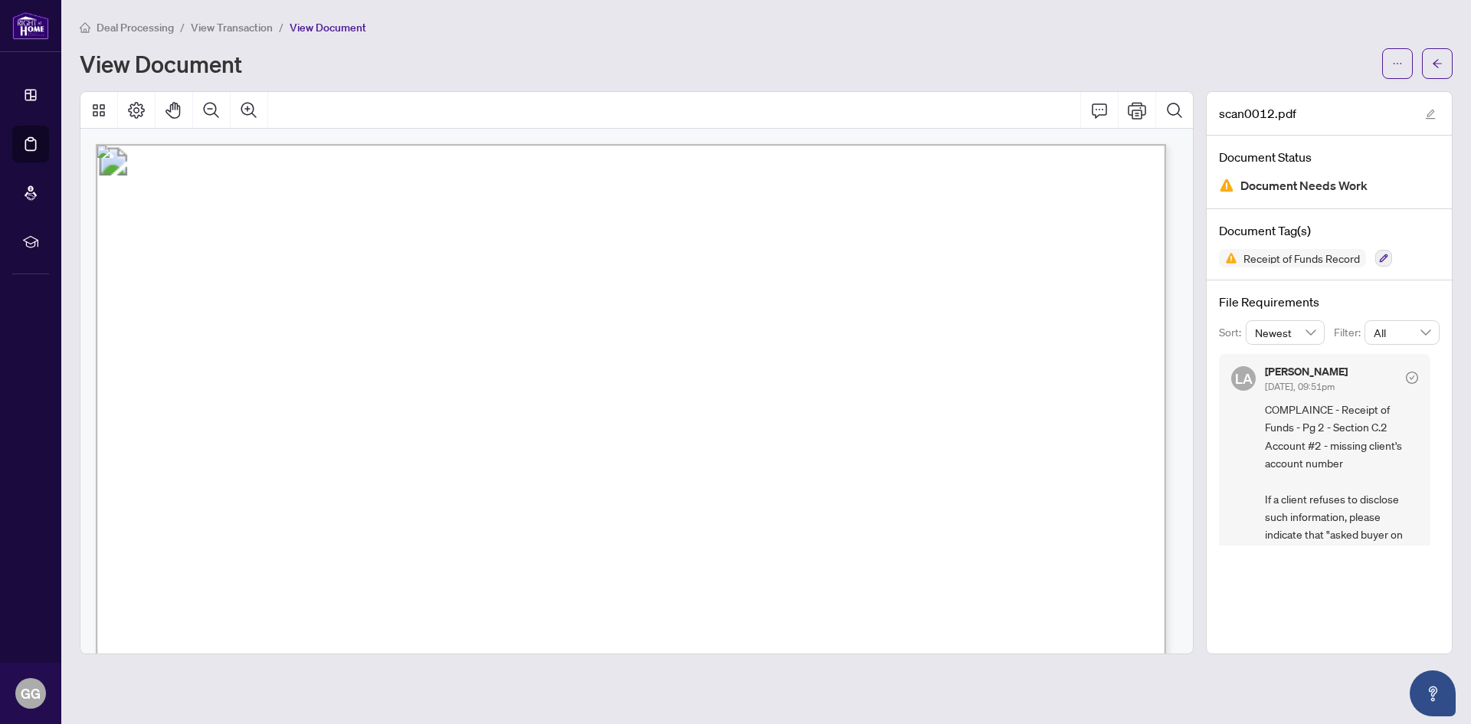
click at [209, 27] on span "View Transaction" at bounding box center [232, 28] width 82 height 14
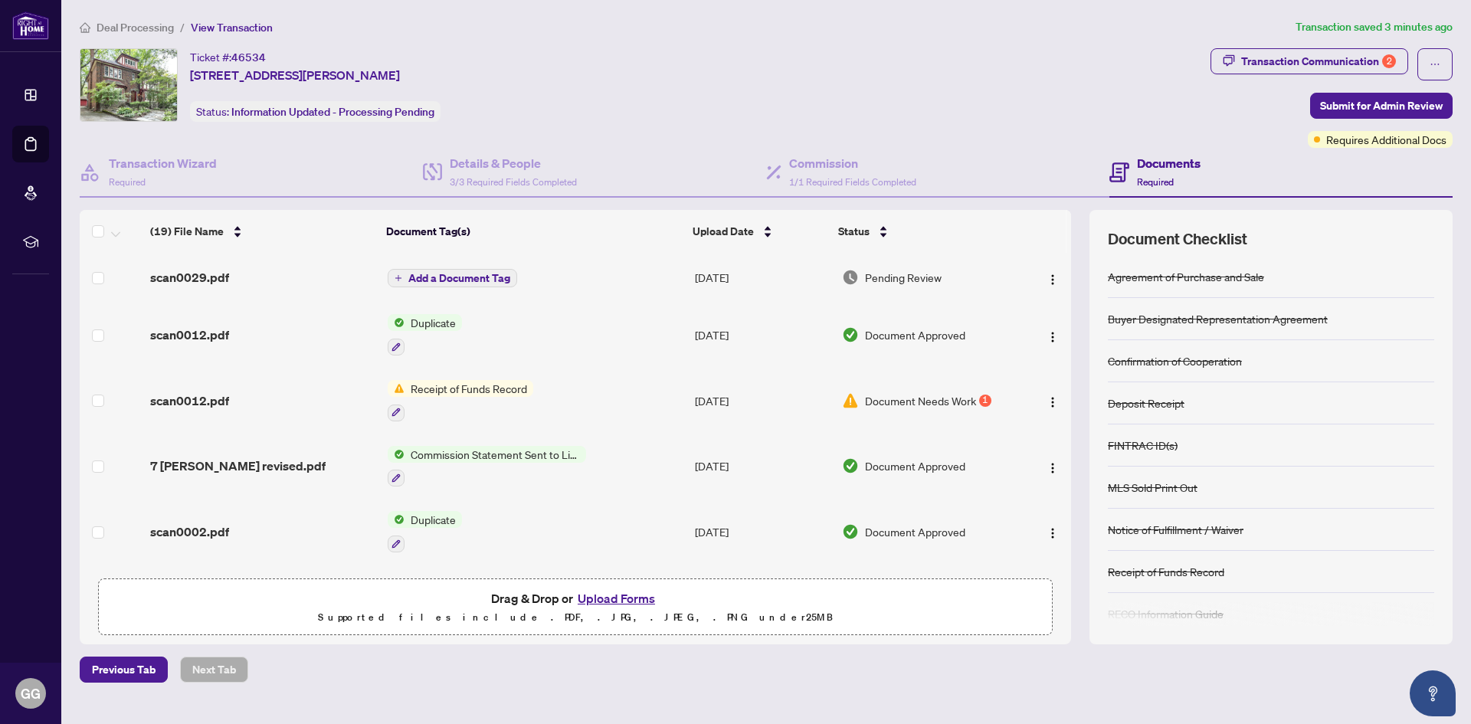
click at [596, 595] on button "Upload Forms" at bounding box center [616, 599] width 87 height 20
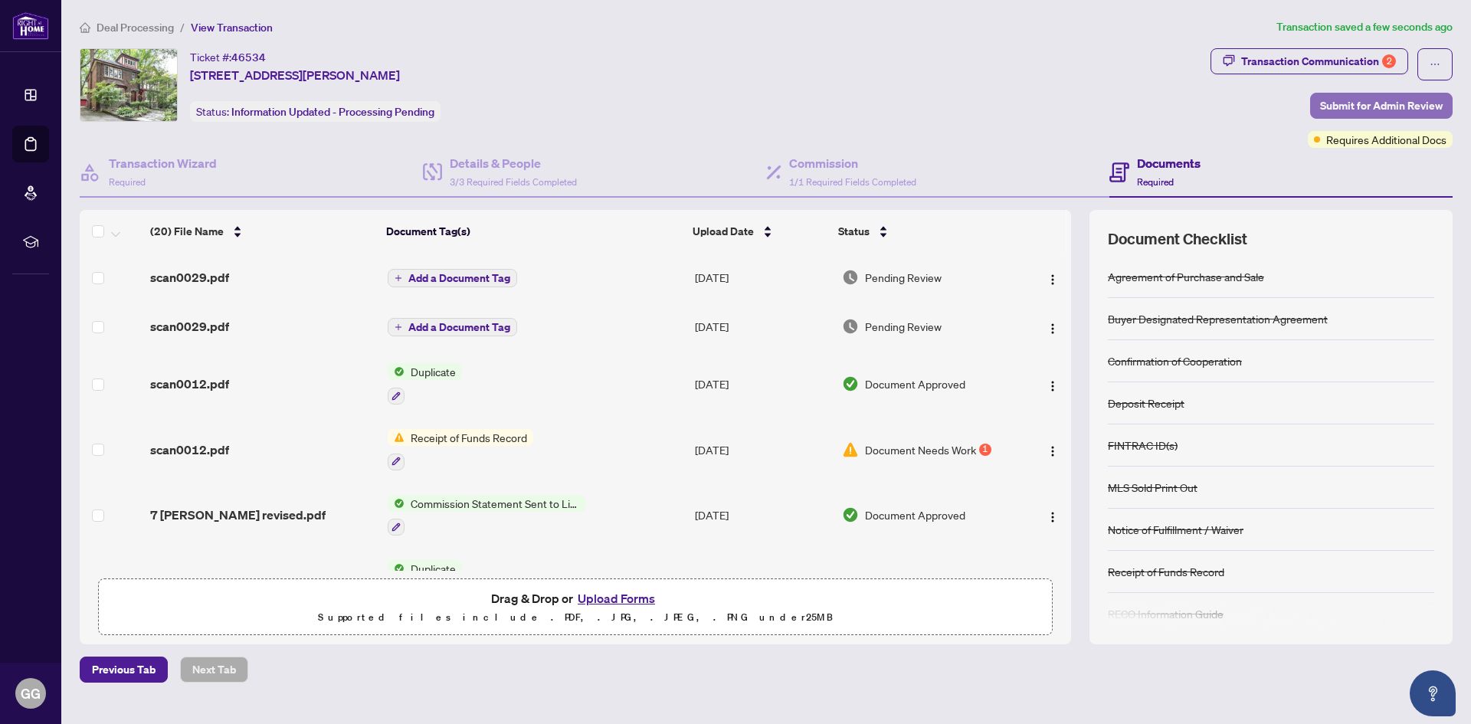
click at [1327, 105] on span "Submit for Admin Review" at bounding box center [1381, 105] width 123 height 25
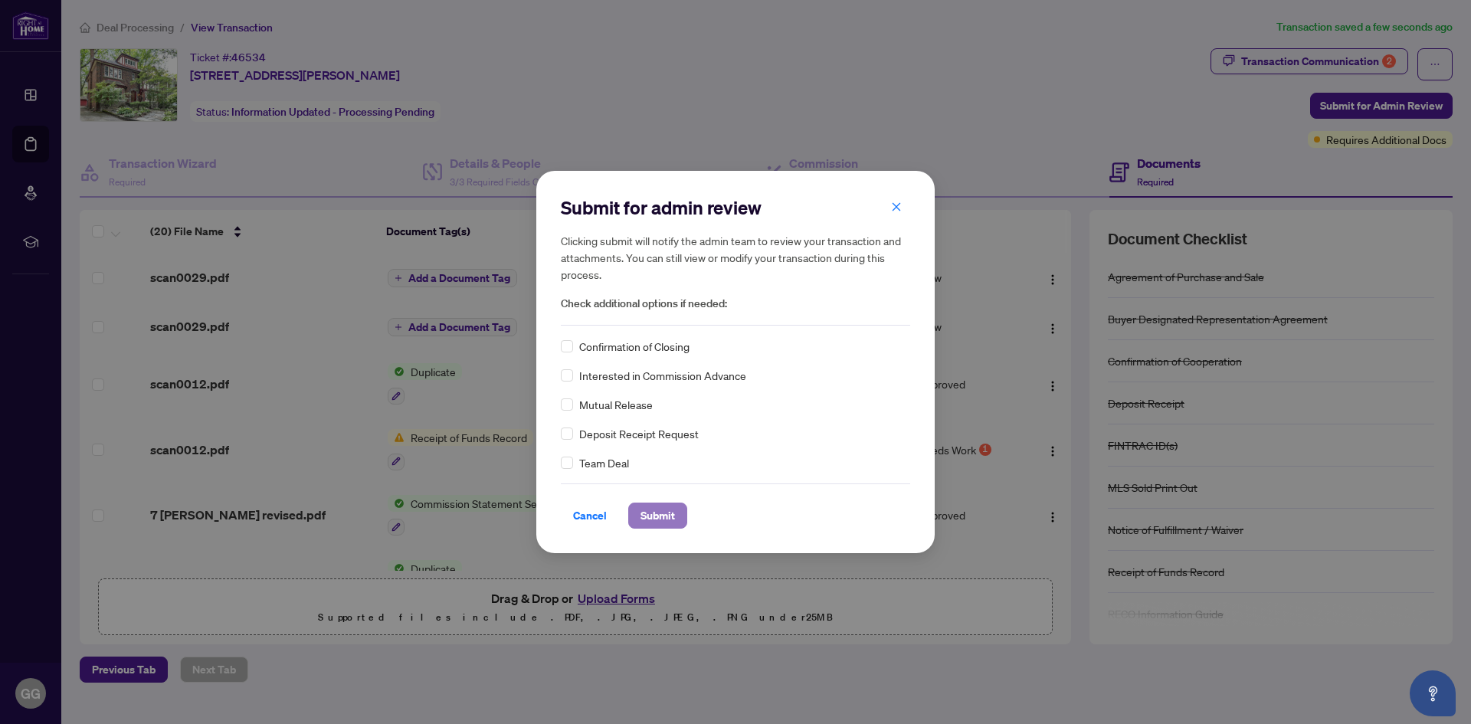
click at [663, 516] on span "Submit" at bounding box center [658, 515] width 34 height 25
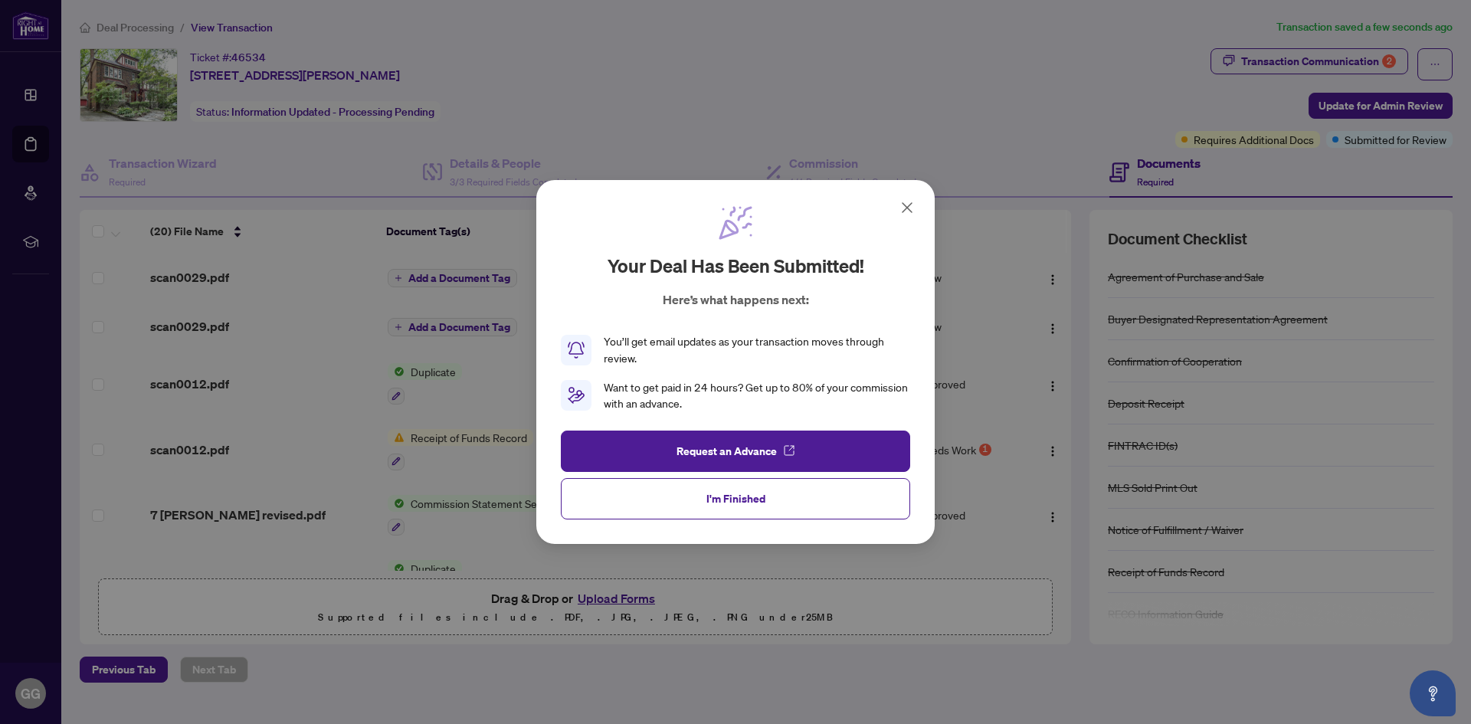
click at [903, 204] on icon at bounding box center [907, 207] width 9 height 9
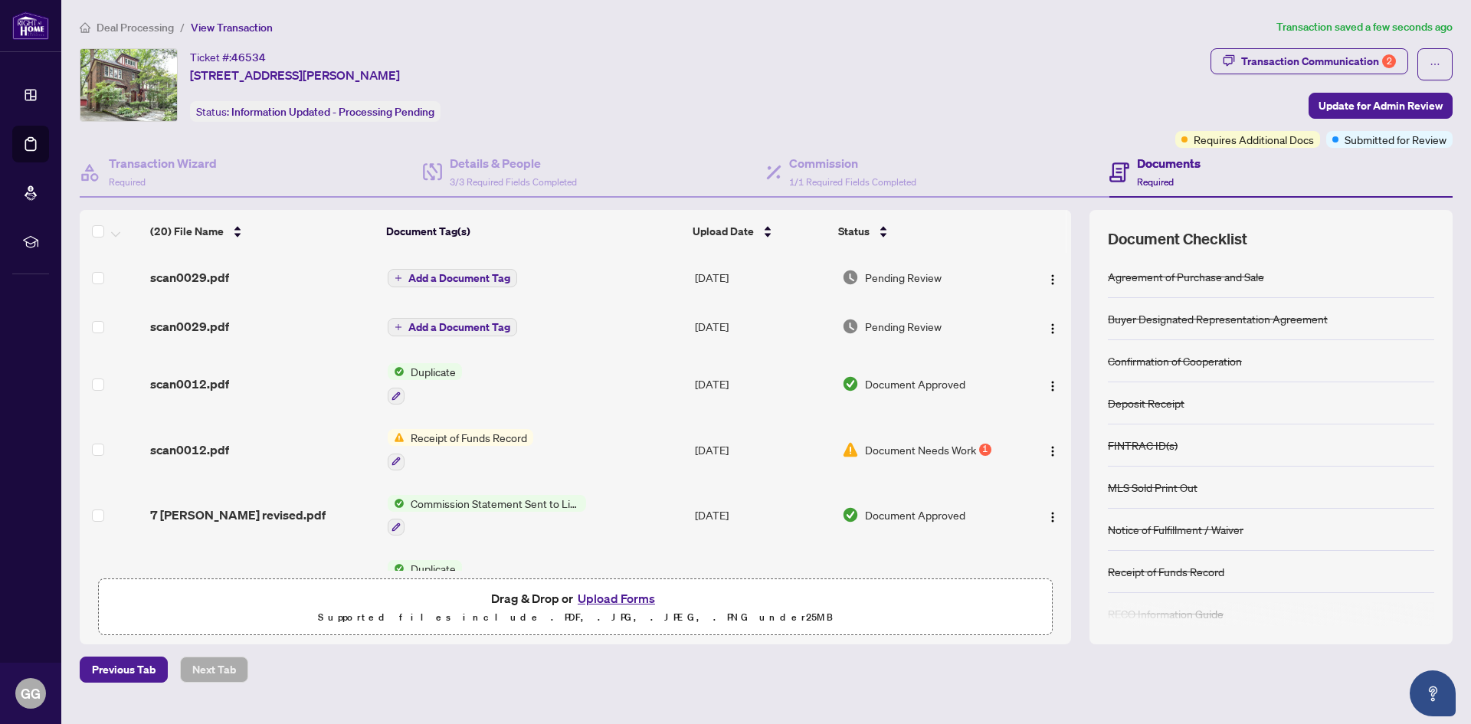
click at [872, 451] on span "Document Needs Work" at bounding box center [920, 449] width 111 height 17
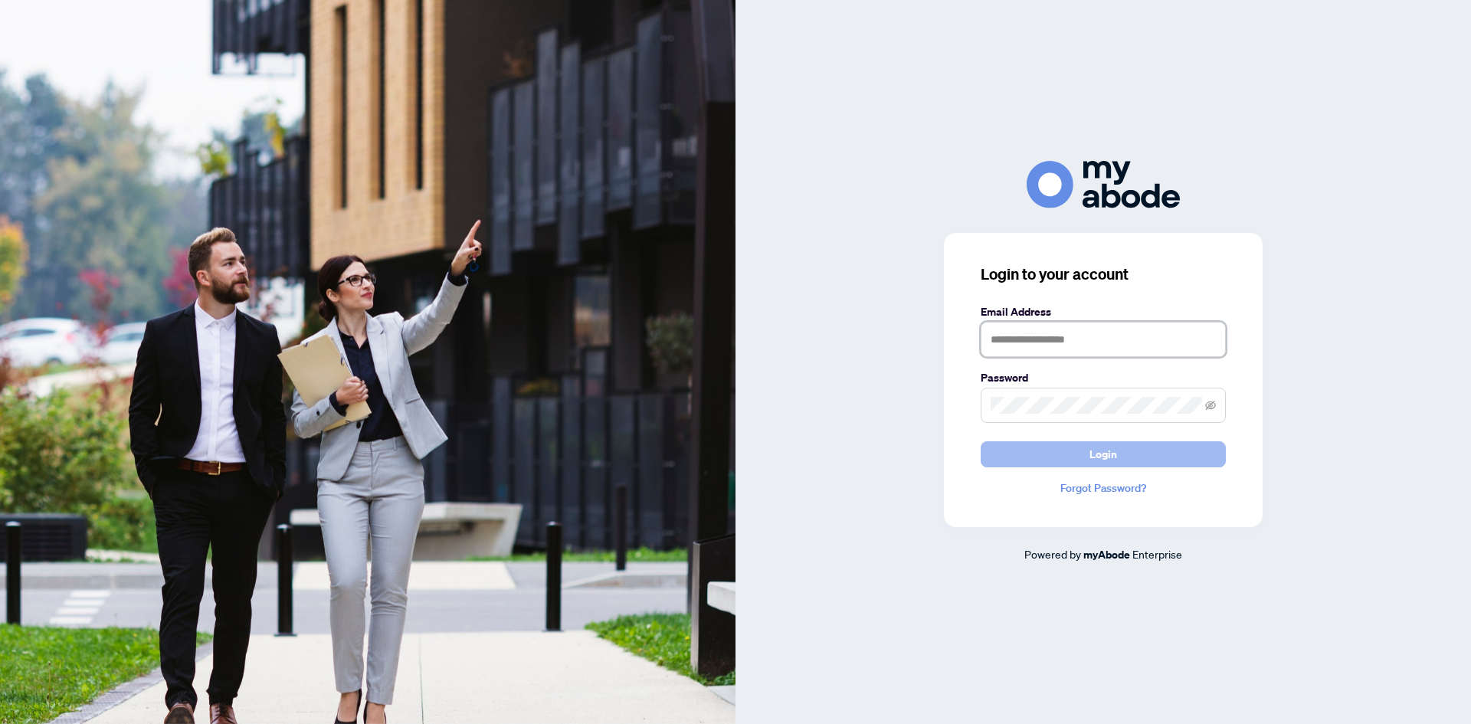
type input "**********"
click at [1052, 453] on button "Login" at bounding box center [1103, 454] width 245 height 26
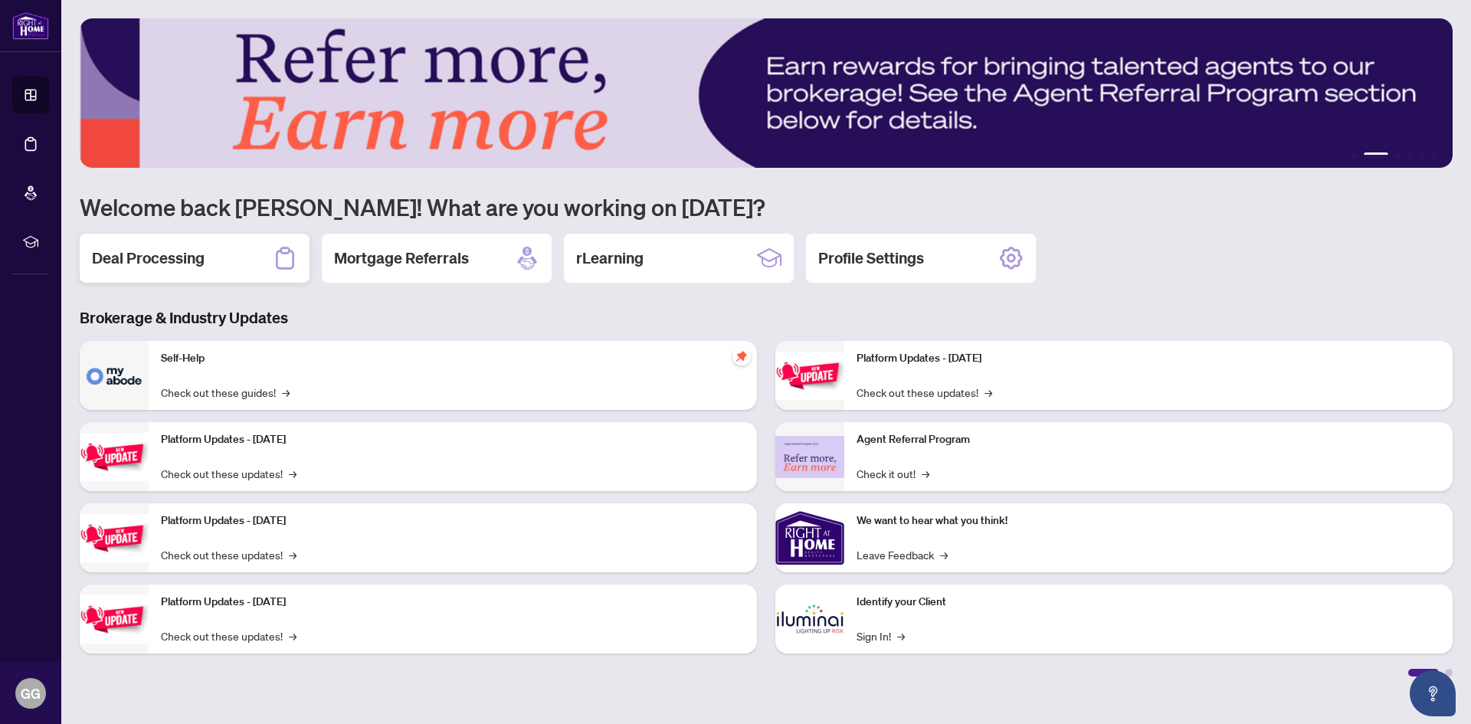
click at [183, 255] on h2 "Deal Processing" at bounding box center [148, 258] width 113 height 21
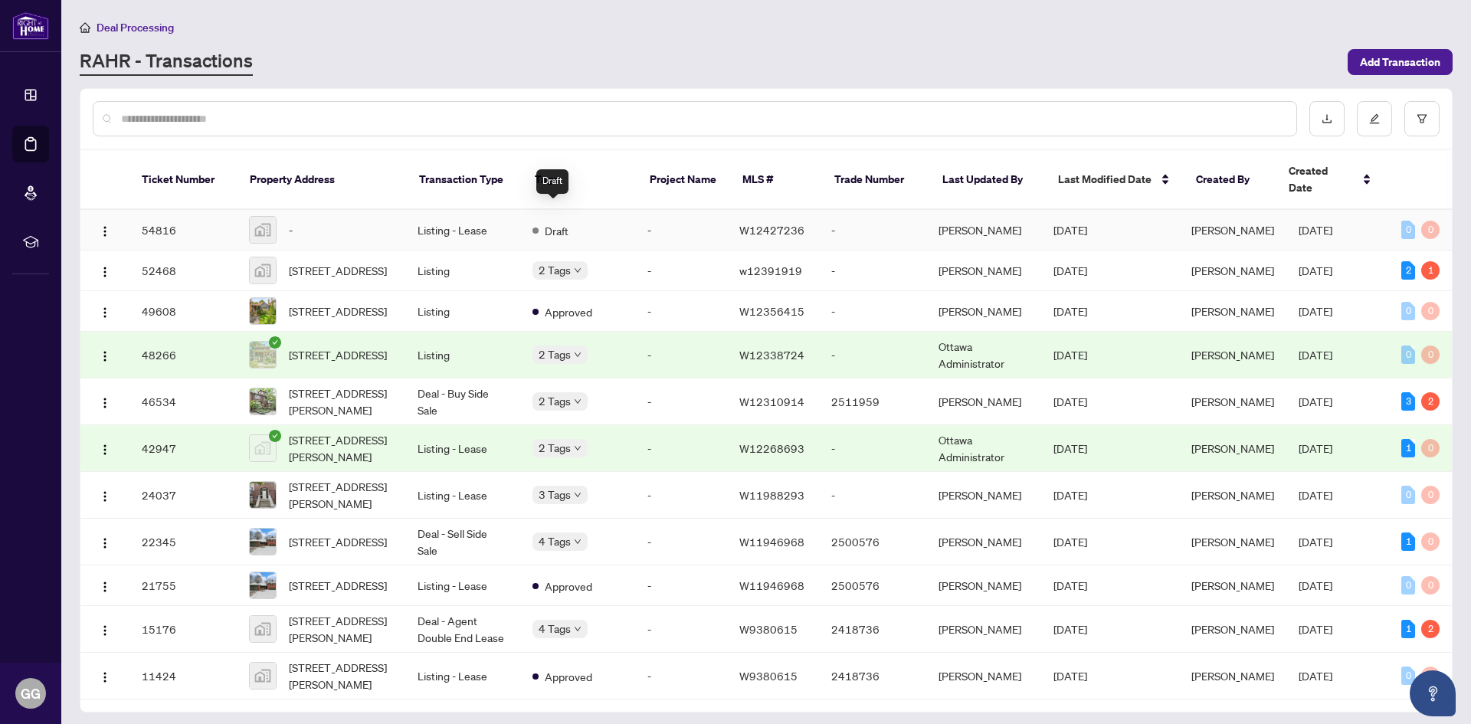
click at [550, 222] on span "Draft" at bounding box center [557, 230] width 24 height 17
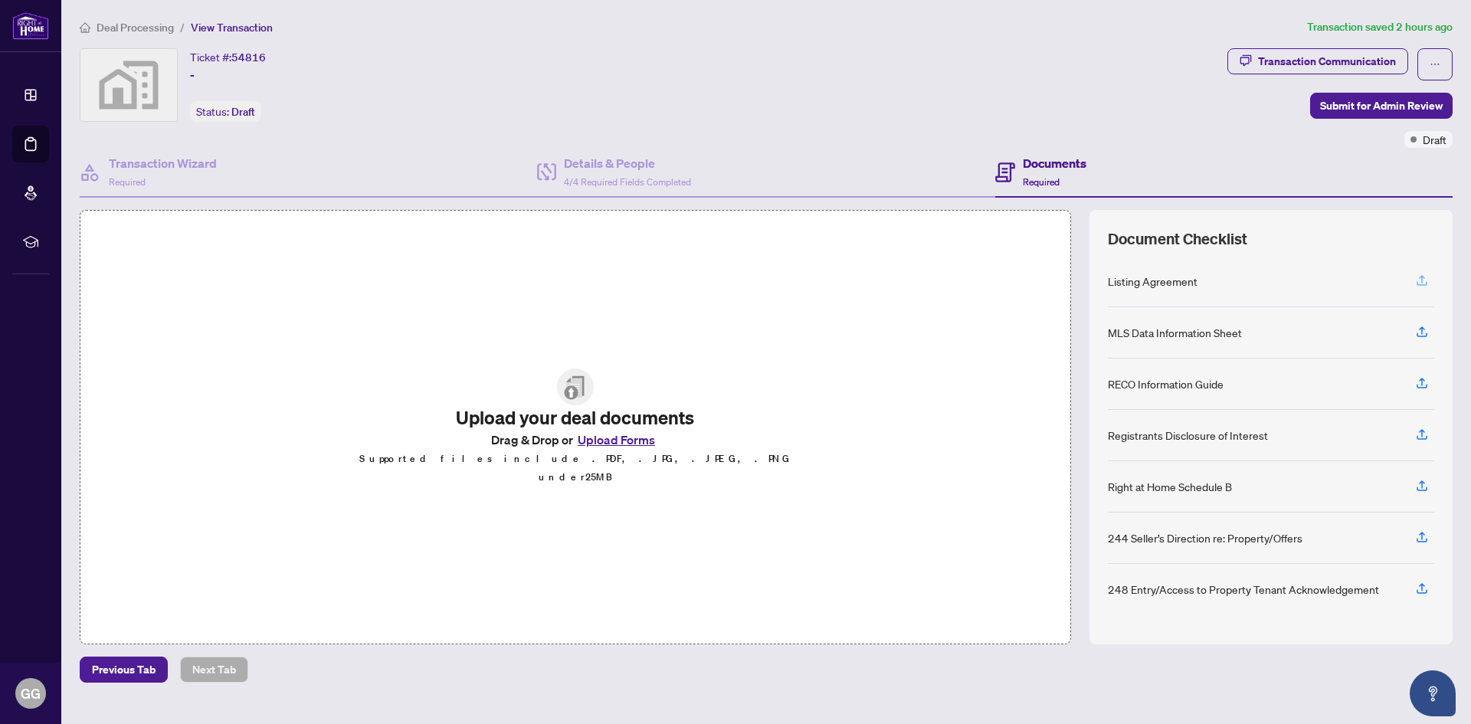
click at [1423, 280] on icon "button" at bounding box center [1422, 281] width 14 height 14
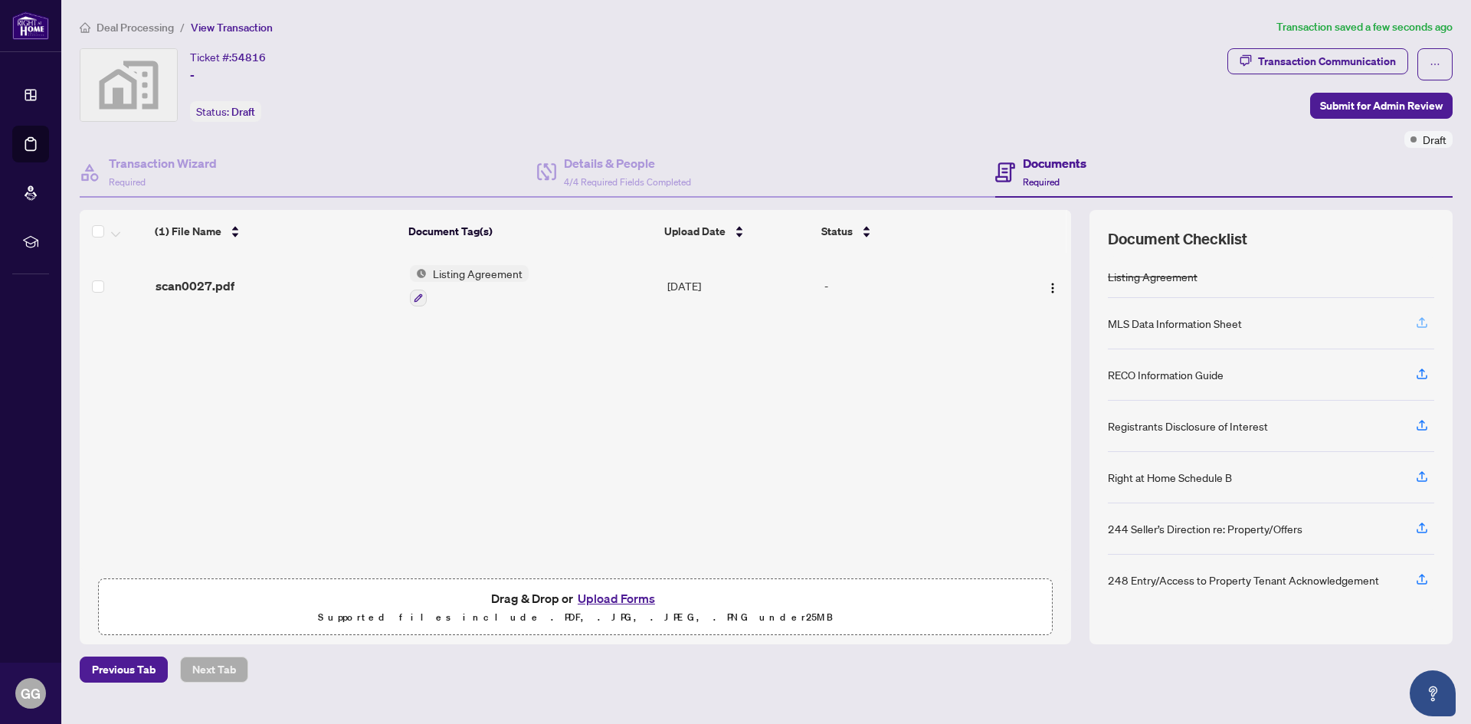
click at [1423, 323] on icon "button" at bounding box center [1422, 323] width 14 height 14
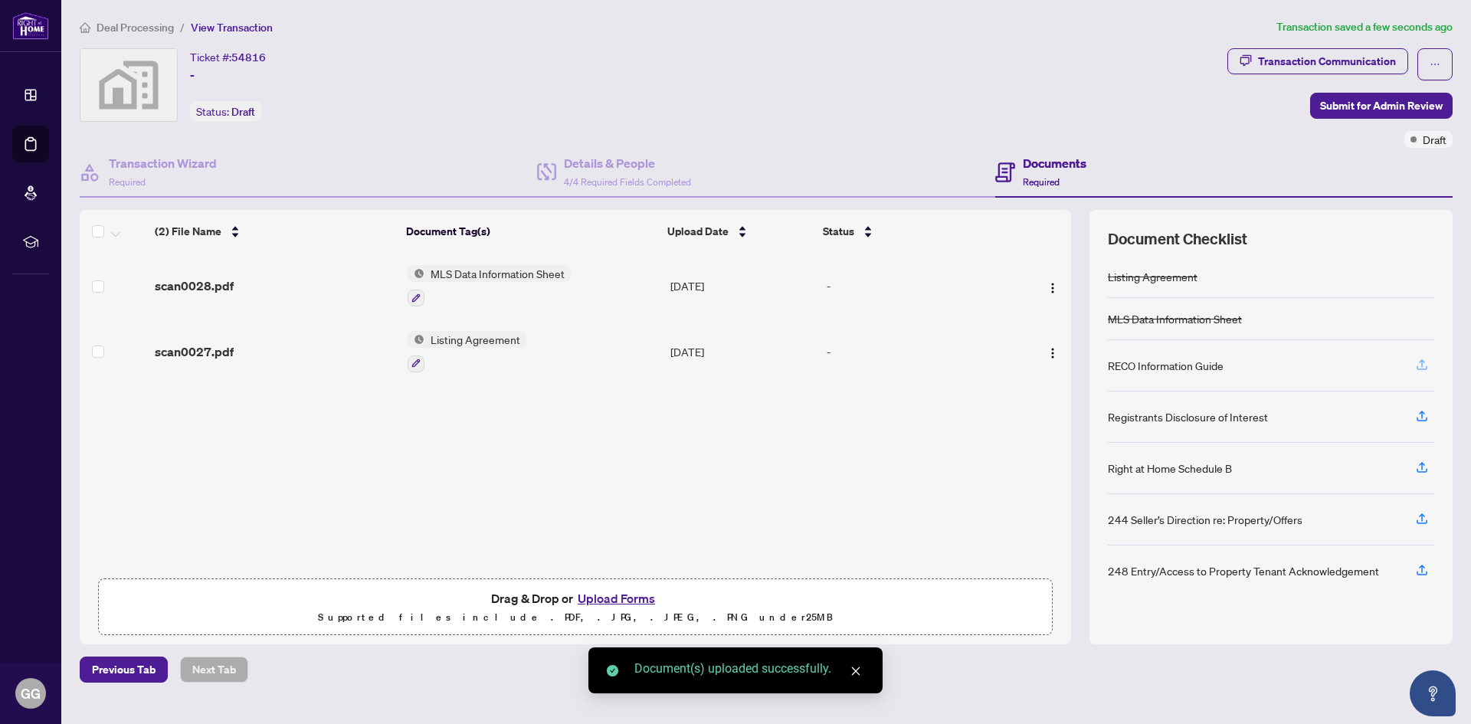
click at [1421, 365] on icon "button" at bounding box center [1422, 365] width 14 height 14
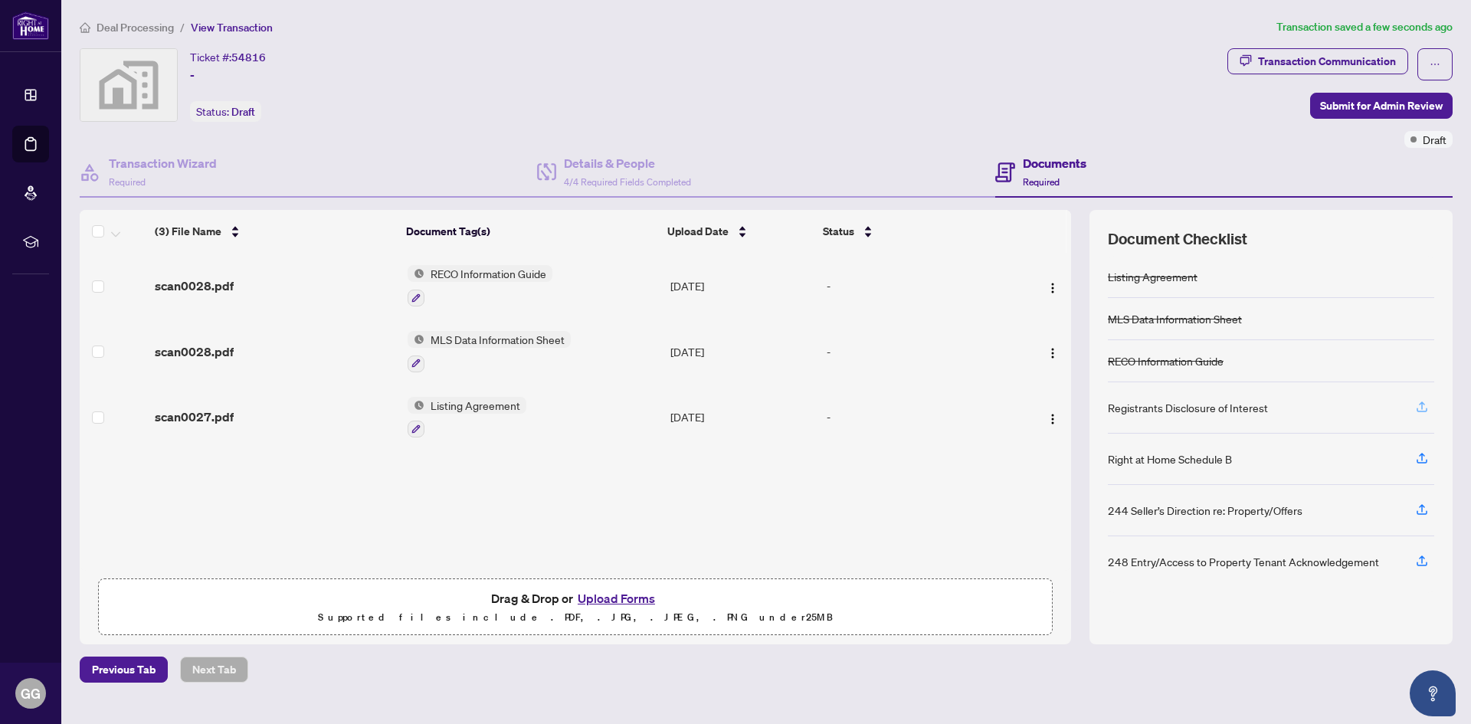
click at [1425, 409] on icon "button" at bounding box center [1422, 407] width 14 height 14
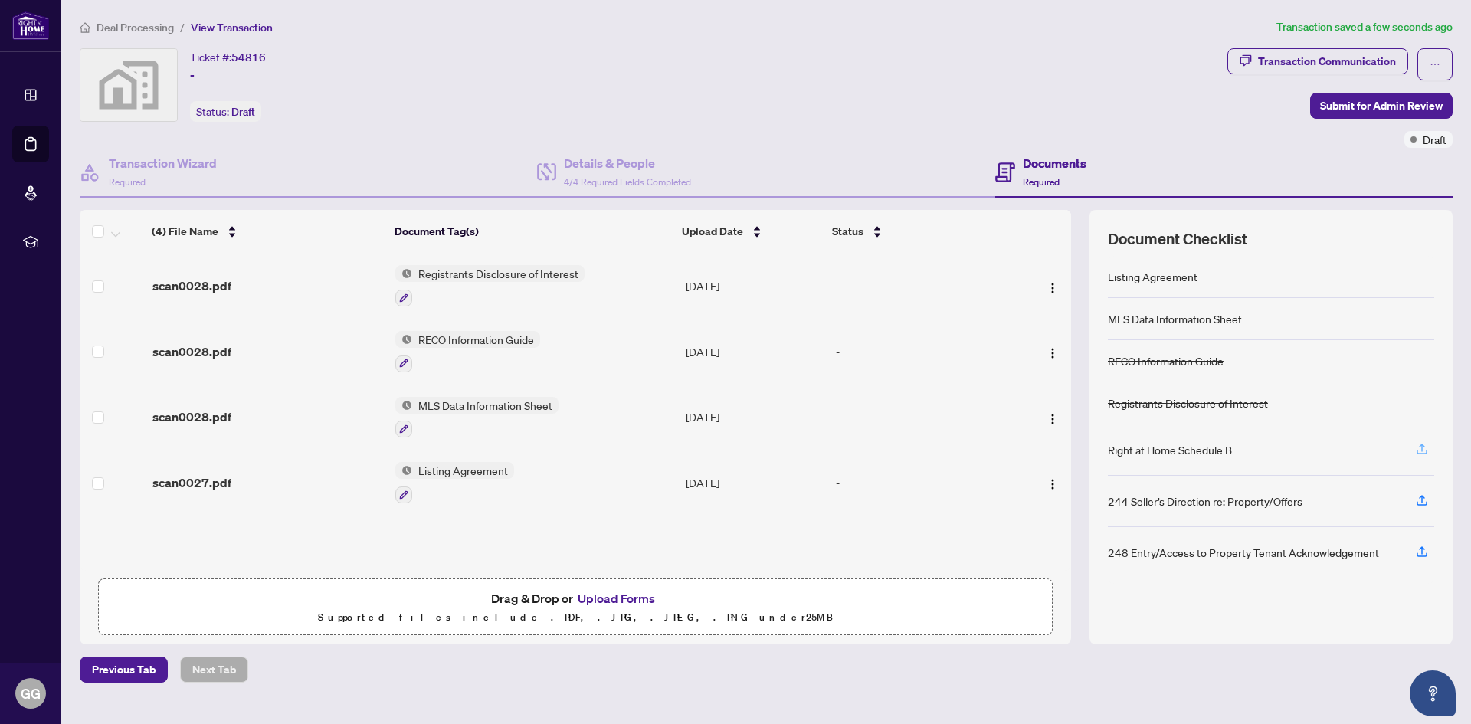
click at [1422, 451] on icon "button" at bounding box center [1422, 449] width 14 height 14
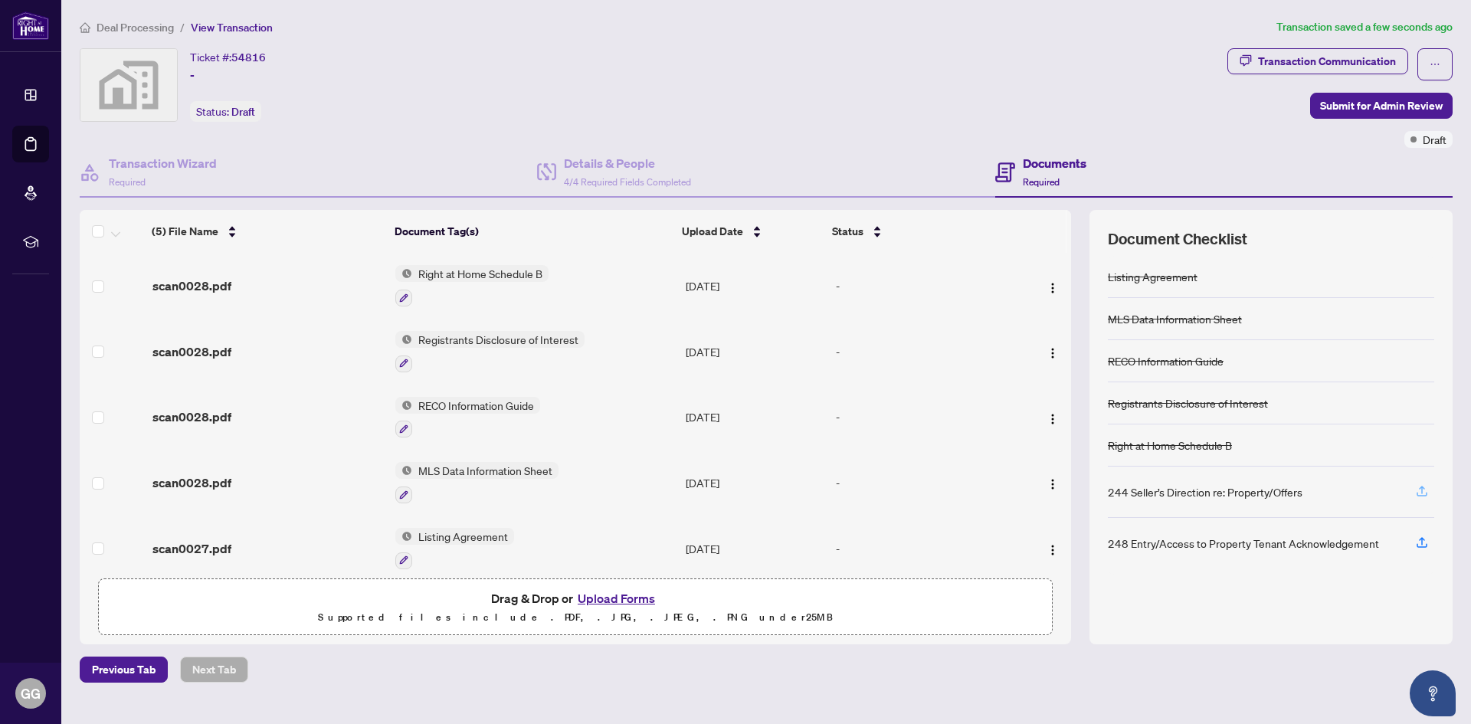
click at [1425, 491] on icon "button" at bounding box center [1422, 491] width 14 height 14
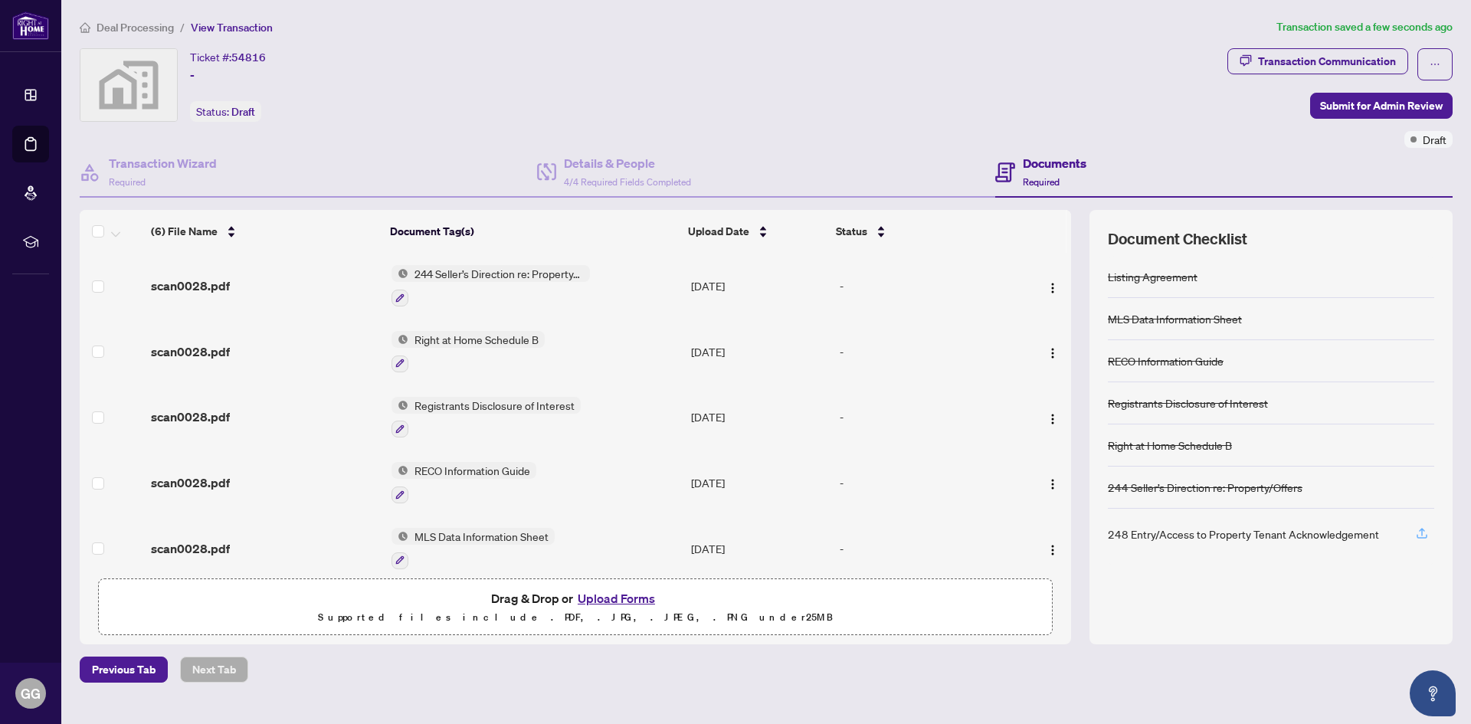
click at [1422, 533] on icon "button" at bounding box center [1422, 533] width 14 height 14
click at [1421, 534] on icon "button" at bounding box center [1422, 533] width 14 height 14
click at [1359, 103] on span "Submit for Admin Review" at bounding box center [1381, 105] width 123 height 25
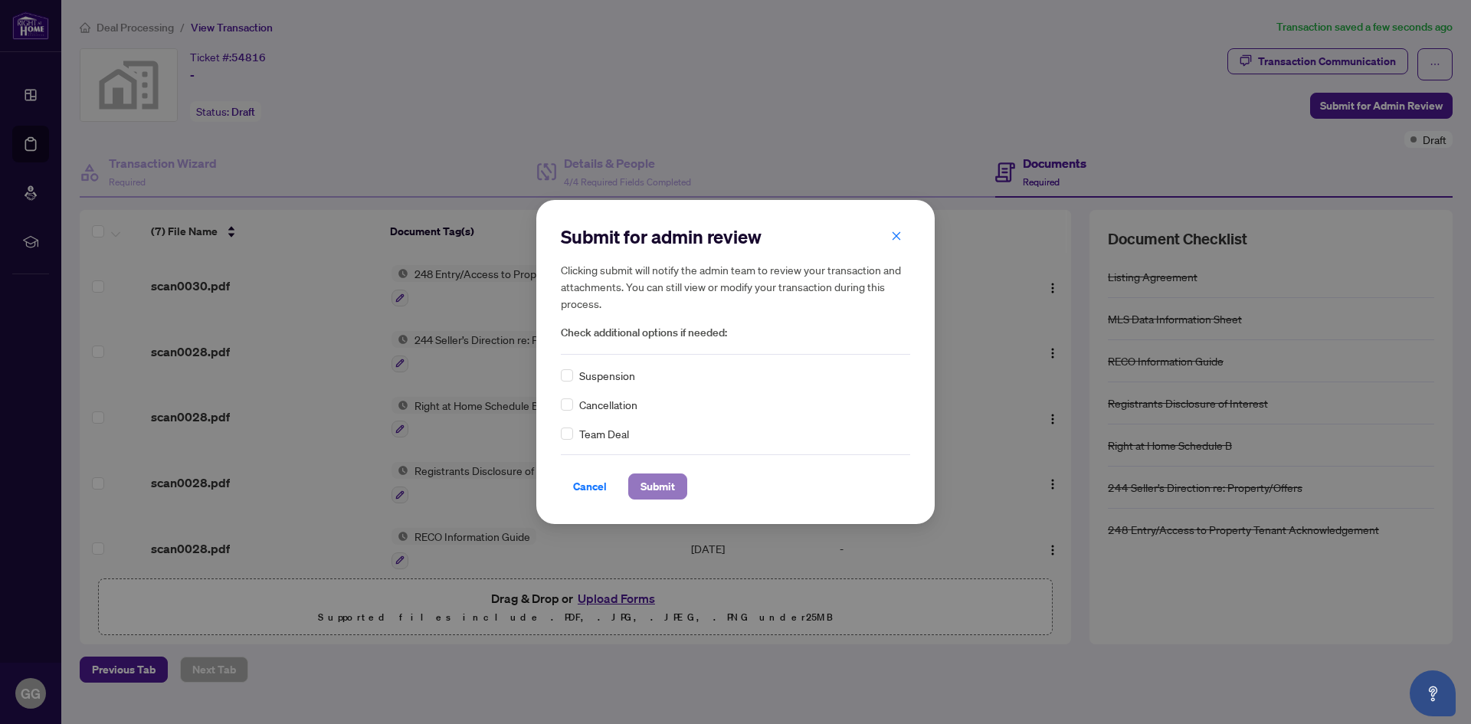
click at [655, 487] on span "Submit" at bounding box center [658, 486] width 34 height 25
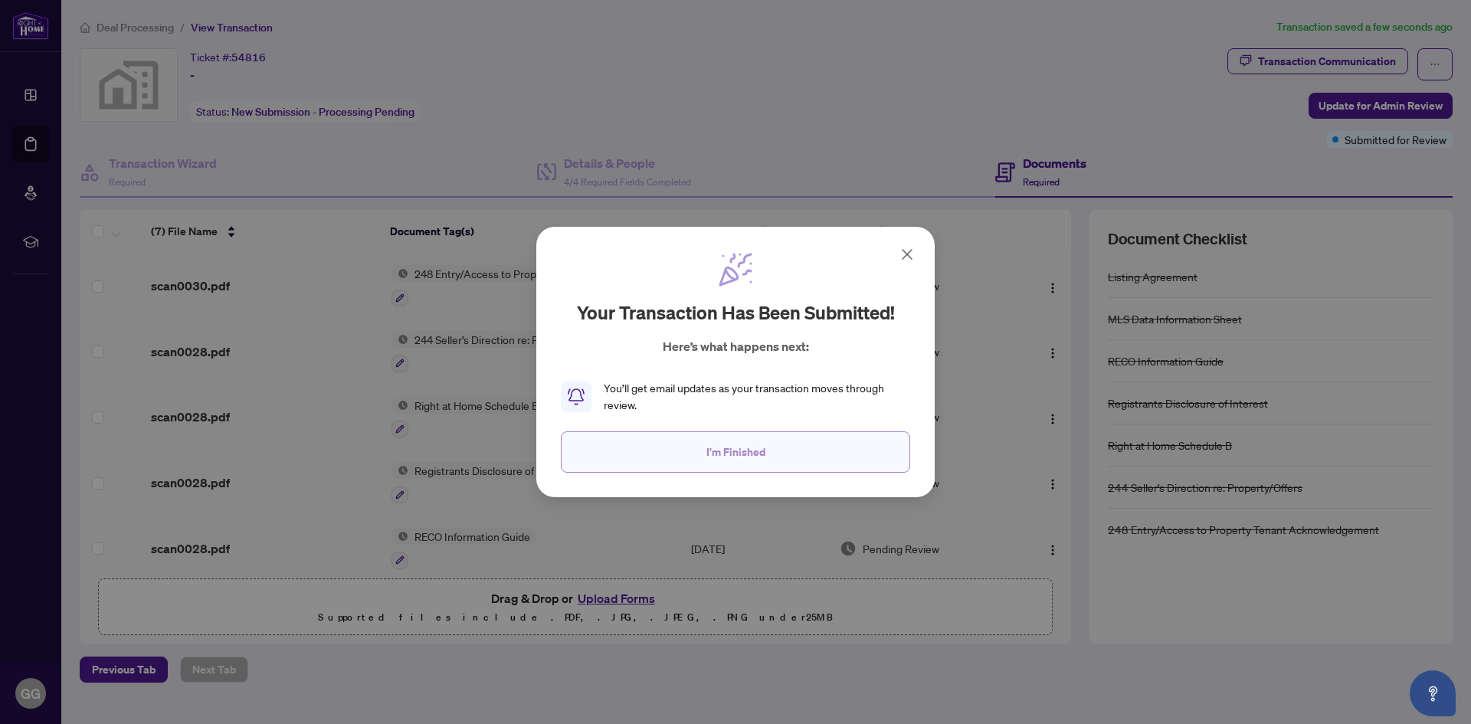
click at [740, 451] on span "I'm Finished" at bounding box center [736, 452] width 59 height 25
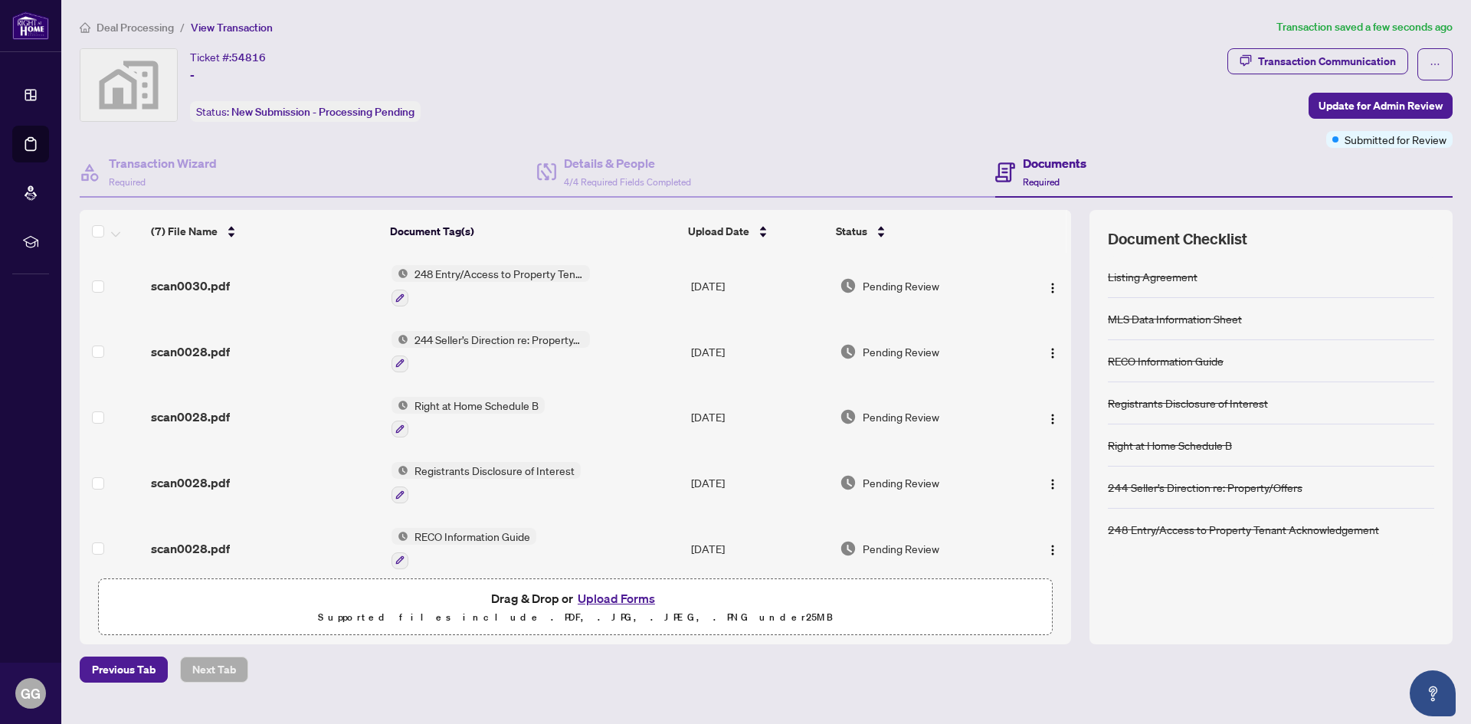
drag, startPoint x: 1071, startPoint y: 429, endPoint x: 1077, endPoint y: 468, distance: 39.4
click at [1077, 468] on div "(7) File Name Document Tag(s) Upload Date Status scan0030.pdf 248 Entry/Access …" at bounding box center [766, 427] width 1373 height 434
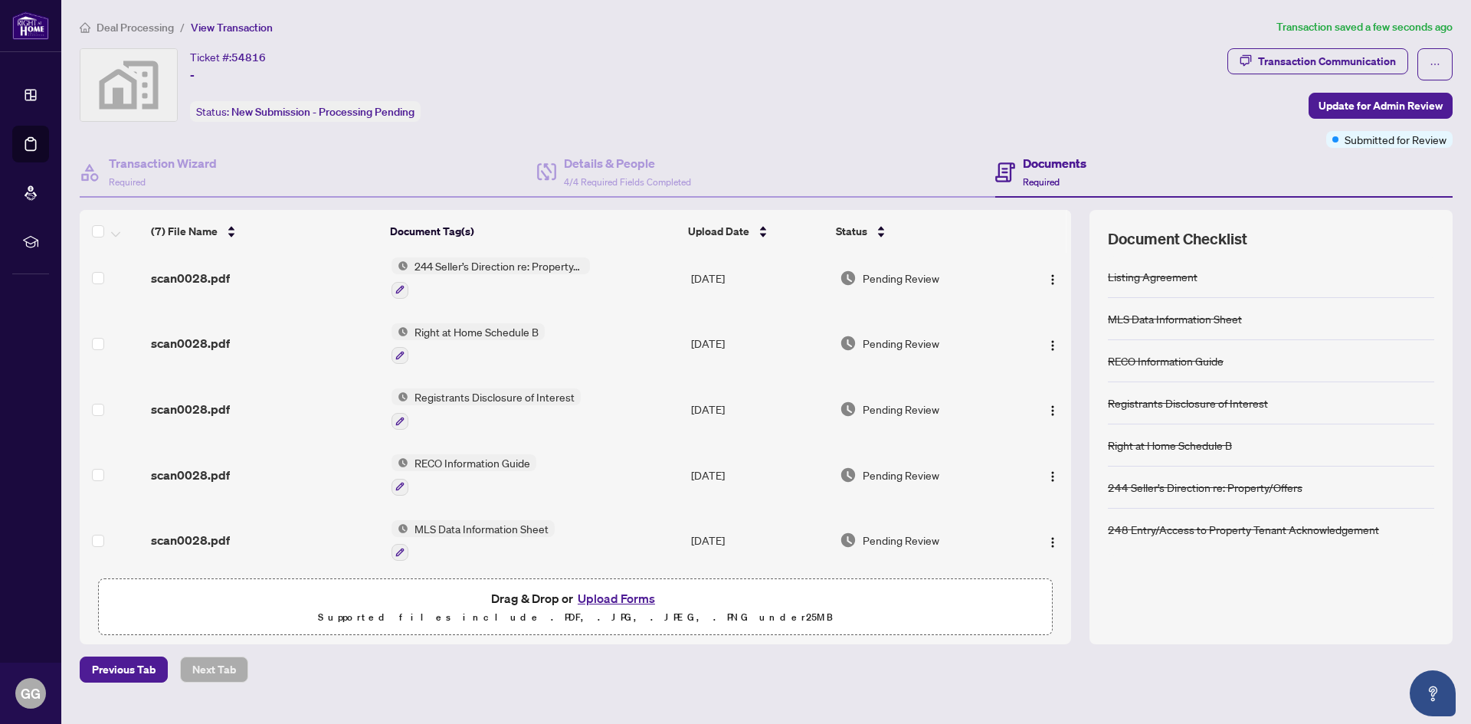
scroll to position [145, 0]
